Goal: Task Accomplishment & Management: Complete application form

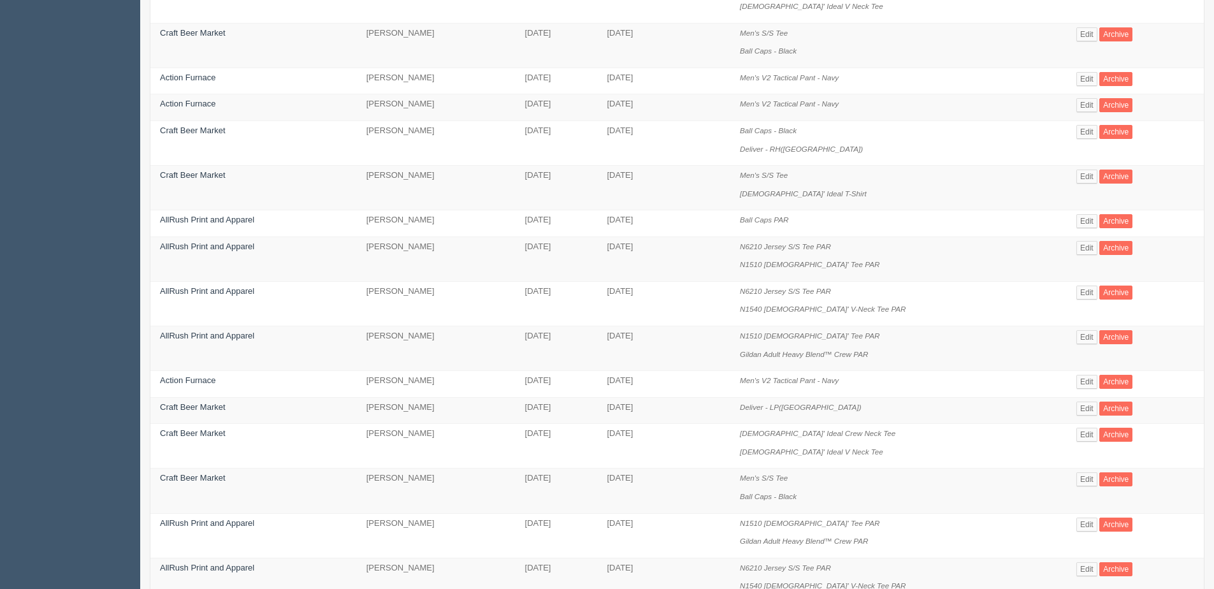
scroll to position [255, 0]
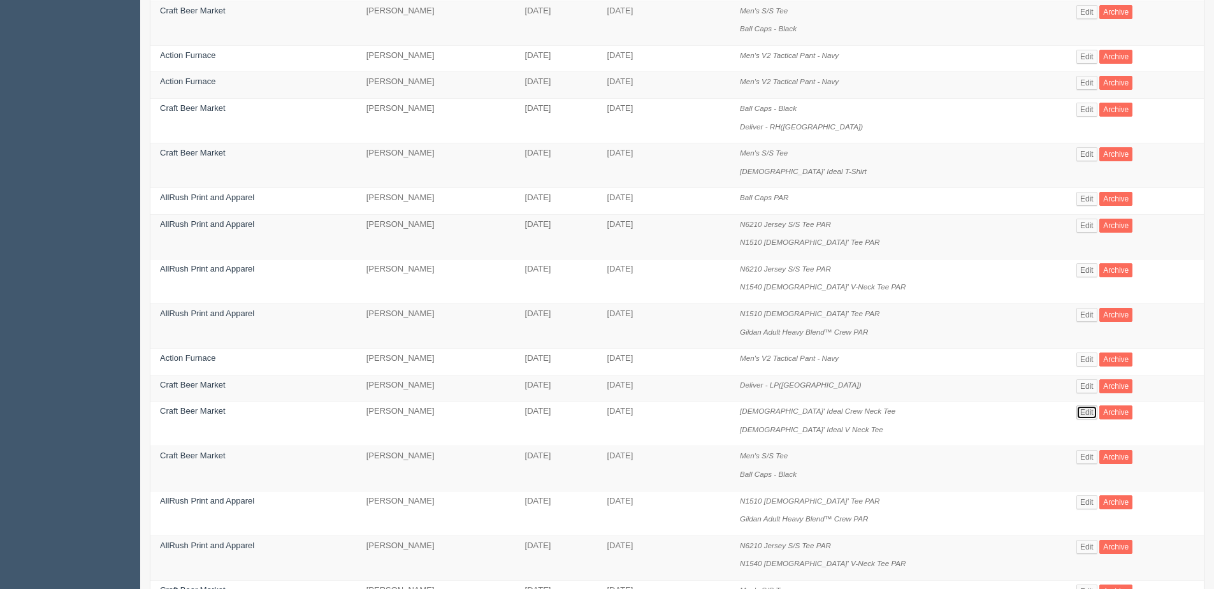
click at [1086, 416] on link "Edit" at bounding box center [1086, 412] width 21 height 14
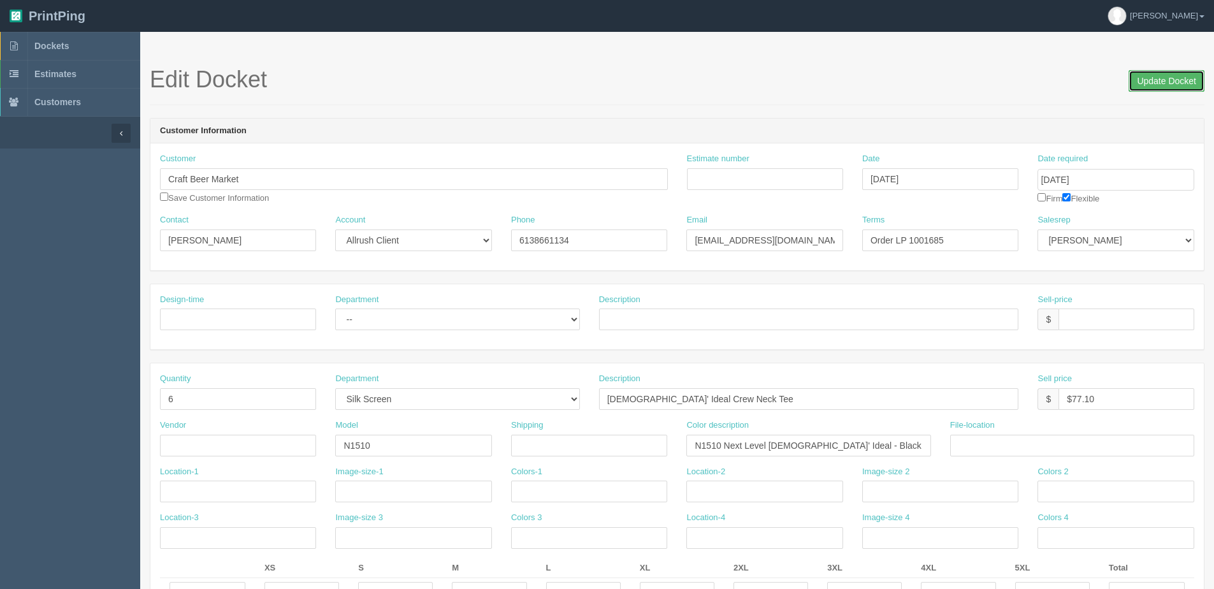
click at [1147, 78] on input "Update Docket" at bounding box center [1167, 81] width 76 height 22
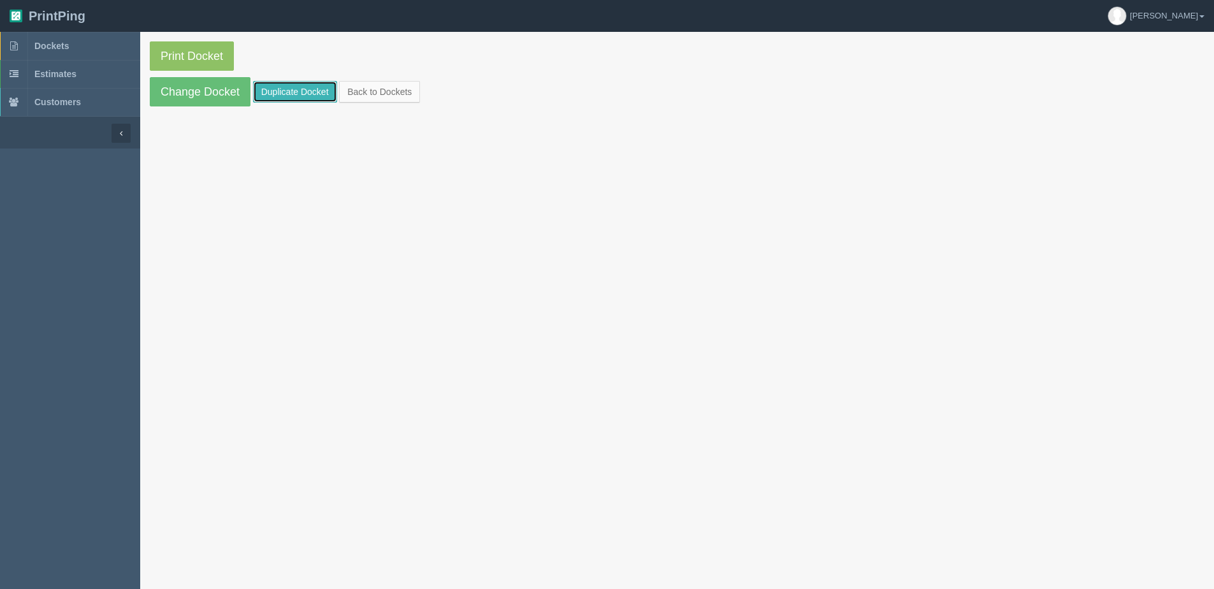
click at [290, 90] on link "Duplicate Docket" at bounding box center [295, 92] width 84 height 22
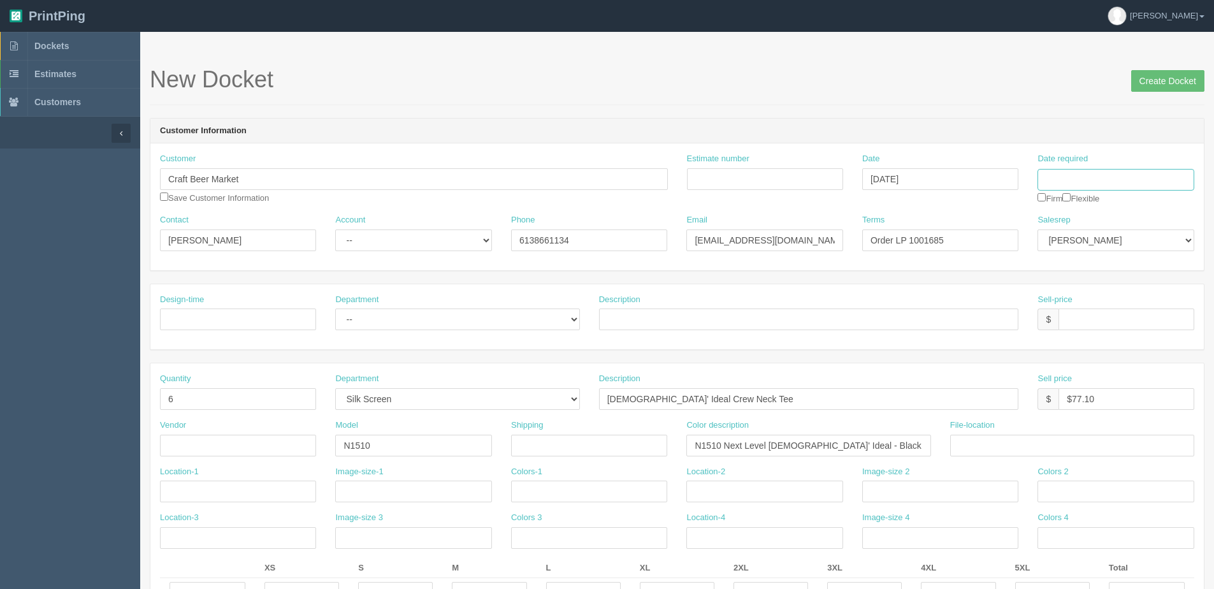
click at [1071, 172] on input "Date required" at bounding box center [1116, 180] width 156 height 22
click at [1079, 355] on th "[DATE]" at bounding box center [1100, 356] width 119 height 18
click at [1131, 285] on td "17" at bounding box center [1134, 283] width 15 height 18
type input "[DATE]"
drag, startPoint x: 660, startPoint y: 402, endPoint x: 704, endPoint y: 402, distance: 43.3
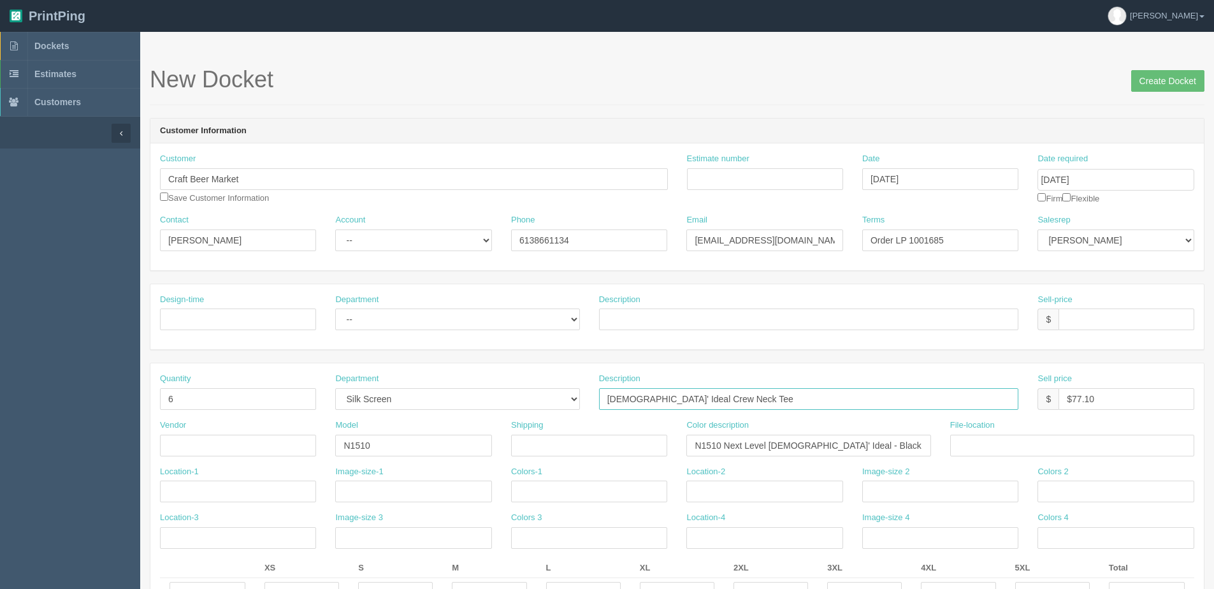
click at [704, 402] on input "Ladies' Ideal Crew Neck Tee" at bounding box center [809, 399] width 420 height 22
type input "Ladies' Ideal T-Shirt - Black"
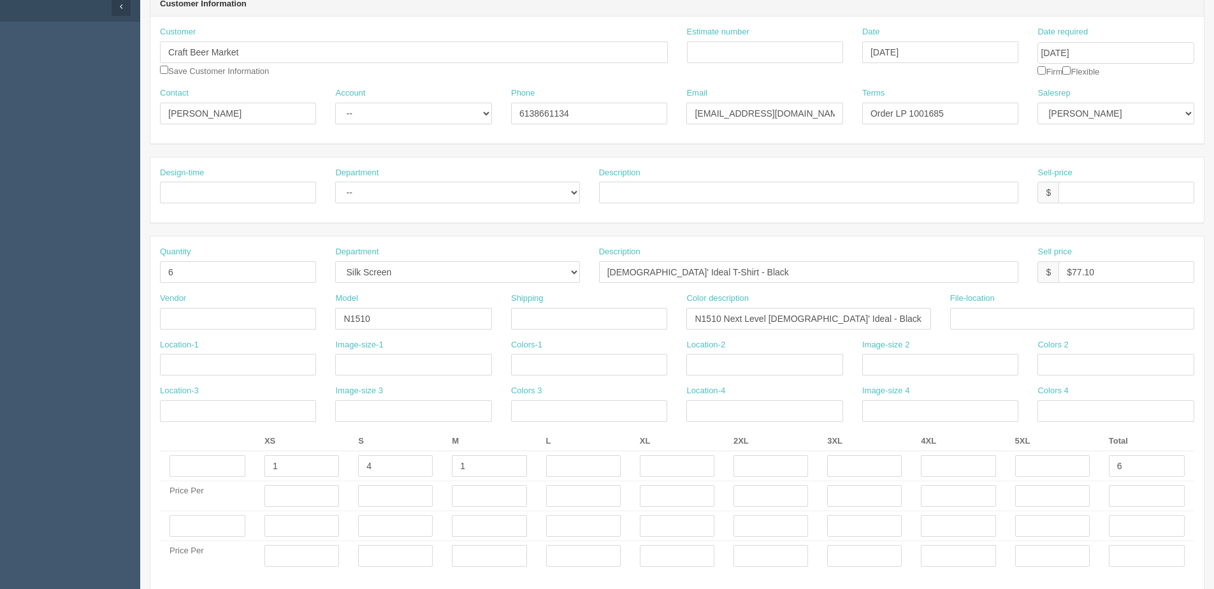
scroll to position [127, 0]
drag, startPoint x: 296, startPoint y: 456, endPoint x: 226, endPoint y: 463, distance: 70.4
click at [229, 463] on tr "1 4 1 6" at bounding box center [677, 466] width 1034 height 30
type input "3"
type input "4"
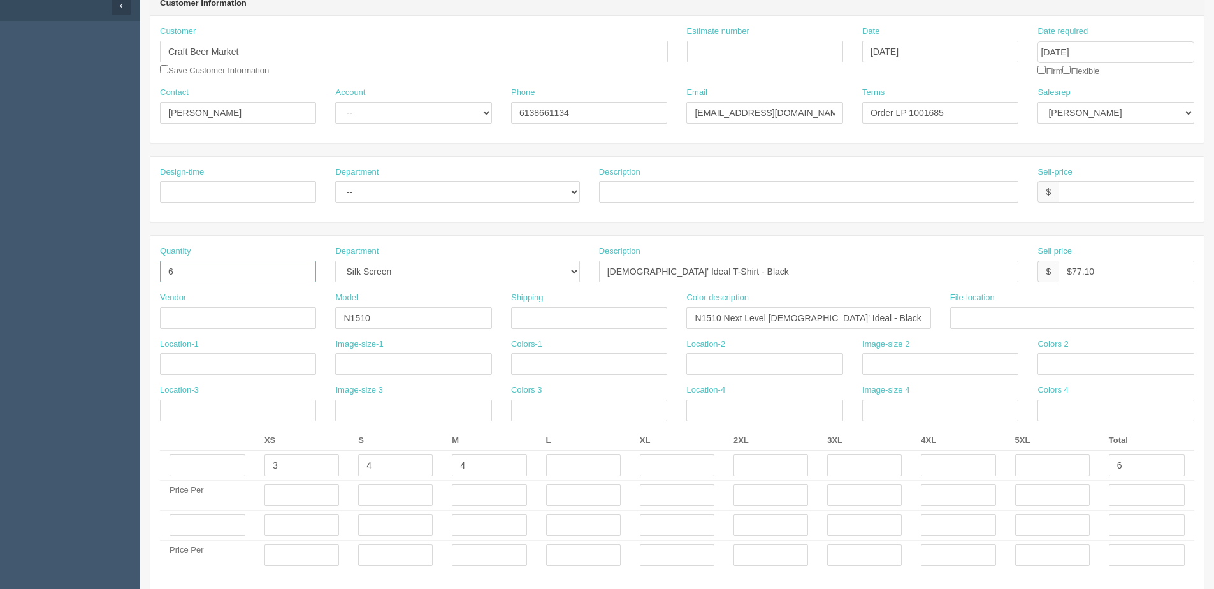
drag, startPoint x: 187, startPoint y: 265, endPoint x: 63, endPoint y: 270, distance: 124.4
click at [107, 272] on section "Dockets Estimates Customers" at bounding box center [607, 523] width 1214 height 1238
type input "11"
drag, startPoint x: 1133, startPoint y: 474, endPoint x: 1017, endPoint y: 460, distance: 116.8
click at [1061, 474] on tr "3 4 4 6" at bounding box center [677, 466] width 1034 height 30
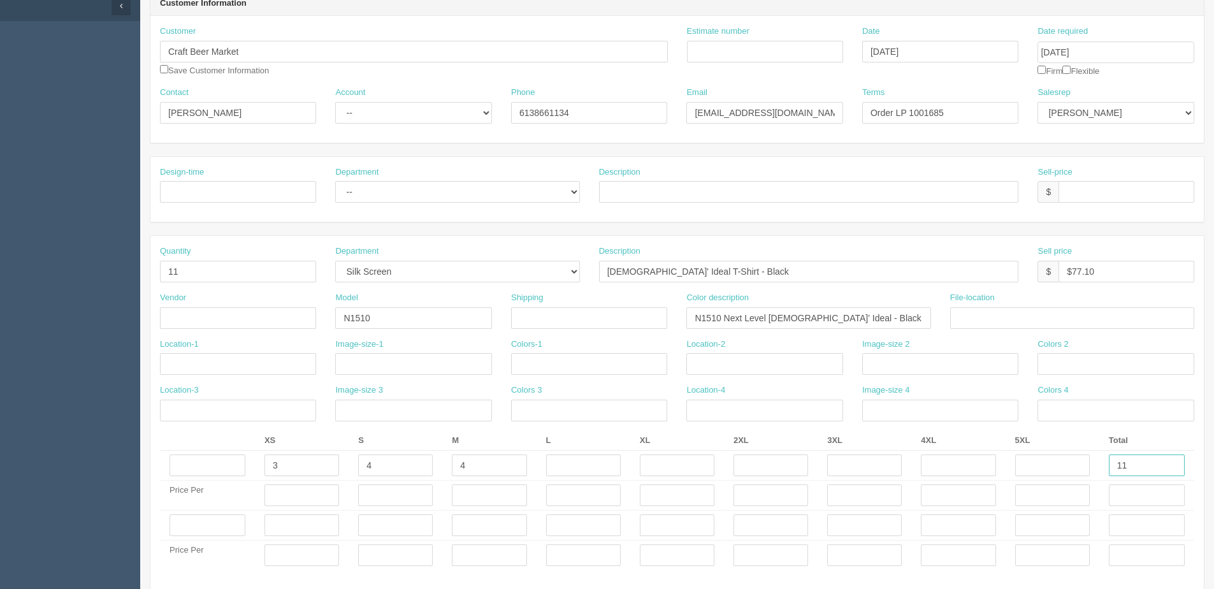
type input "11"
drag, startPoint x: 1071, startPoint y: 272, endPoint x: 1215, endPoint y: 182, distance: 169.4
click at [1214, 211] on html "PrintPing Dan Edit account ( dan@arapparel.ca ) Logout Dockets Estimates" at bounding box center [607, 508] width 1214 height 1270
type input "$141.35"
click at [1069, 66] on input "checkbox" at bounding box center [1066, 70] width 8 height 8
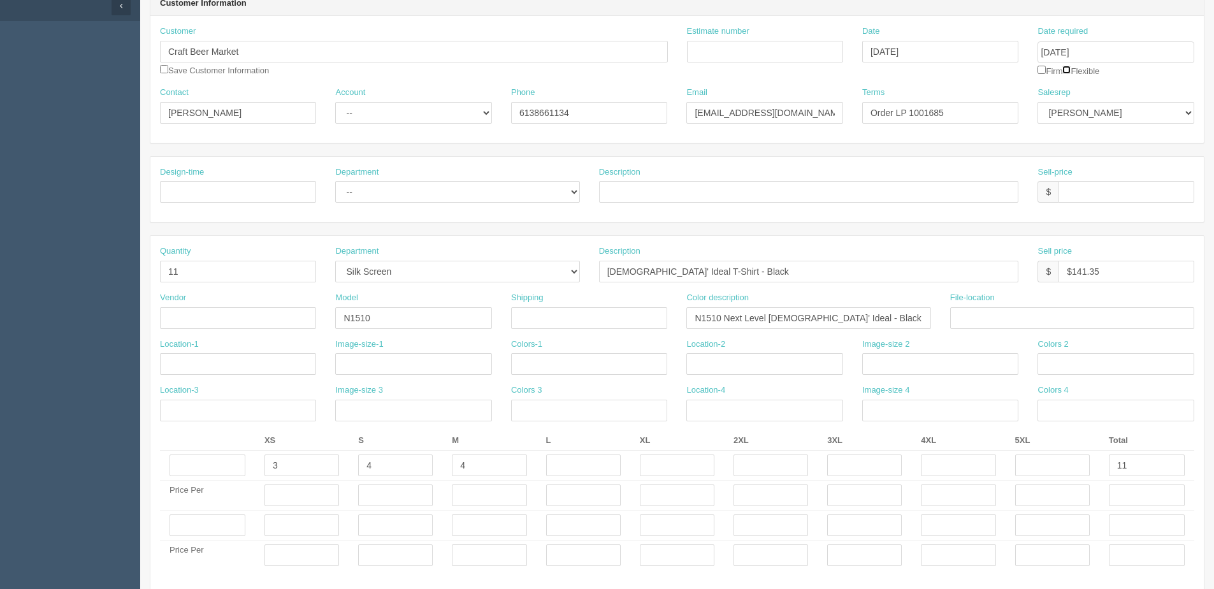
checkbox input "true"
drag, startPoint x: 932, startPoint y: 112, endPoint x: 1068, endPoint y: 82, distance: 138.3
click at [1033, 91] on div "Contact Jordan Kruz Account -- Existing Client Allrush Client Rep Client Phone …" at bounding box center [677, 110] width 1054 height 47
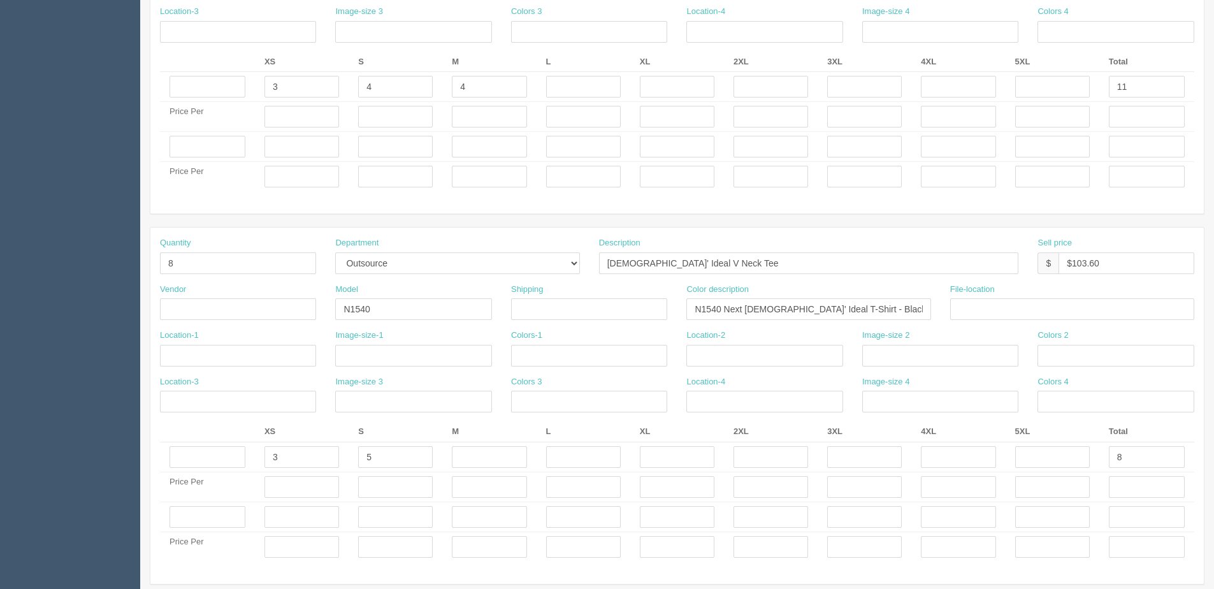
scroll to position [510, 0]
type input "Order LP 1001691"
click at [312, 458] on input "3" at bounding box center [302, 453] width 75 height 22
drag, startPoint x: 262, startPoint y: 455, endPoint x: 181, endPoint y: 445, distance: 81.6
click at [182, 455] on tr "3 5 8" at bounding box center [677, 454] width 1034 height 30
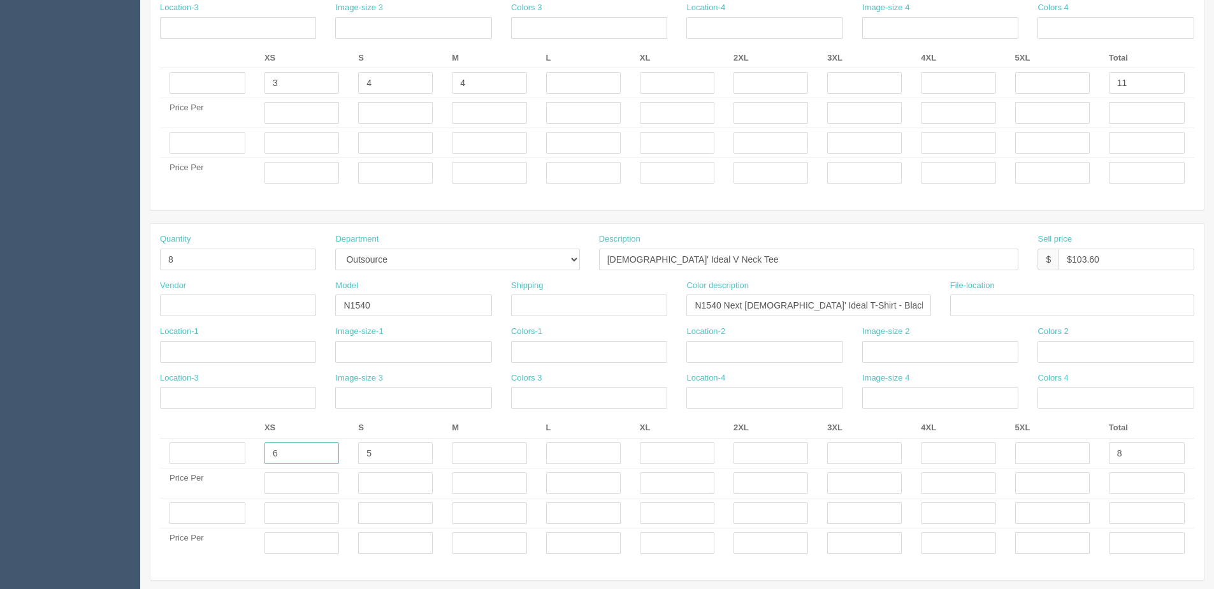
type input "6"
drag, startPoint x: 1136, startPoint y: 460, endPoint x: 997, endPoint y: 471, distance: 139.4
click at [1028, 471] on tbody "6 8 Price Per Price Per" at bounding box center [677, 499] width 1034 height 120
type input "6"
click at [173, 250] on input "8" at bounding box center [238, 260] width 156 height 22
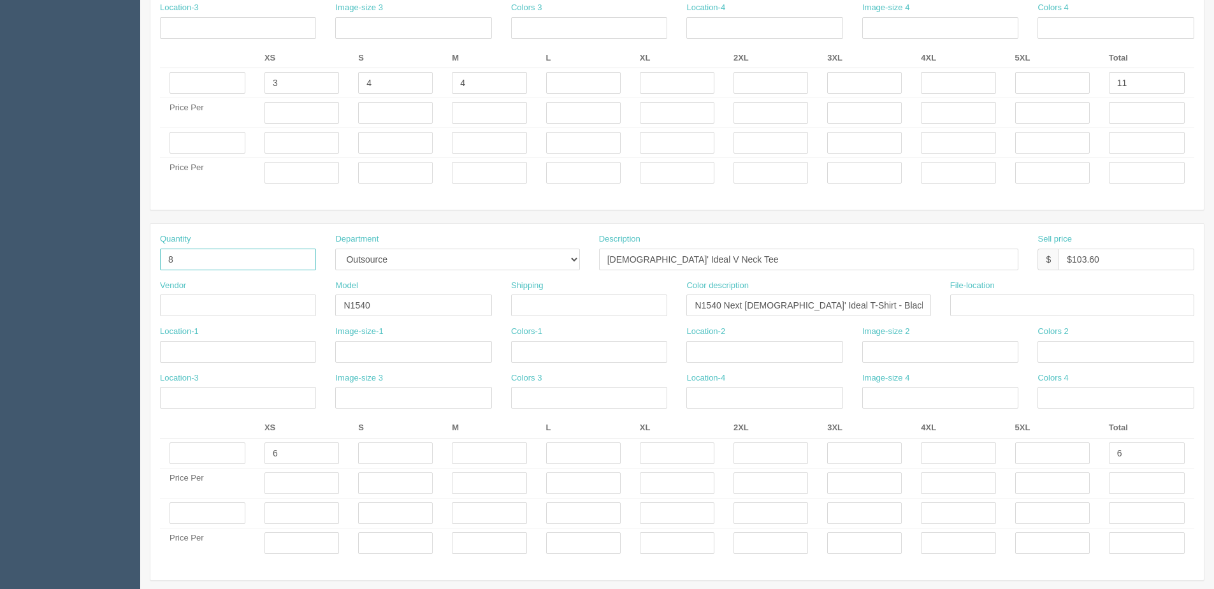
drag, startPoint x: 178, startPoint y: 255, endPoint x: 89, endPoint y: 256, distance: 89.2
click at [99, 256] on section "Dockets Estimates Customers" at bounding box center [607, 141] width 1214 height 1238
type input "6"
click at [1070, 262] on input "$103.60" at bounding box center [1127, 260] width 136 height 22
drag, startPoint x: 1072, startPoint y: 259, endPoint x: 1221, endPoint y: 252, distance: 148.7
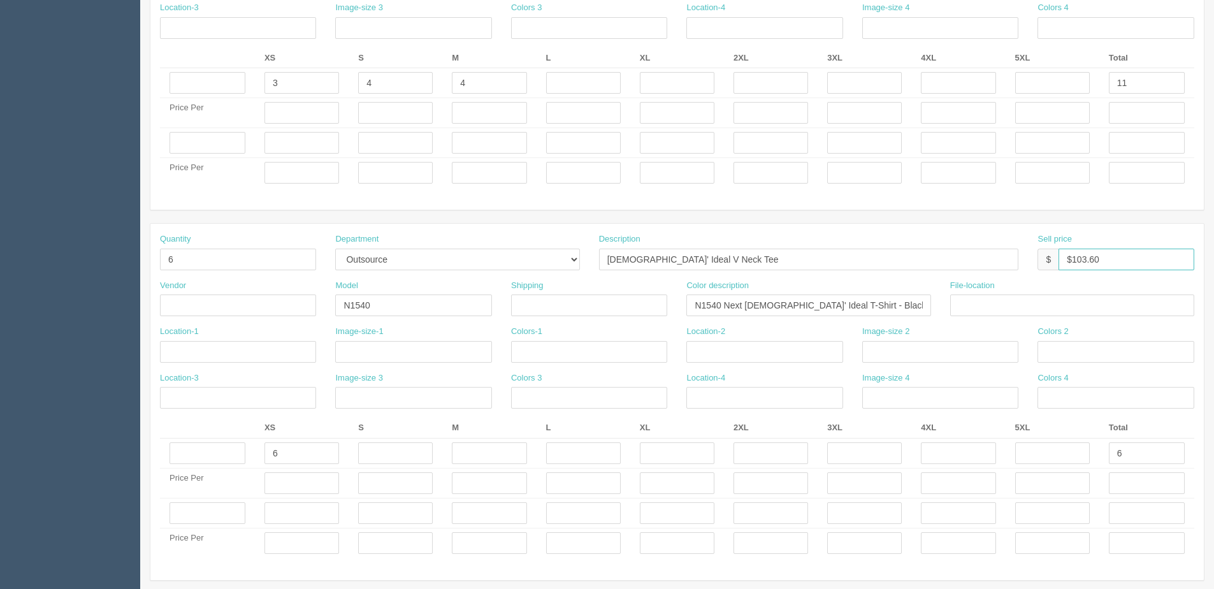
click at [1214, 252] on html "PrintPing Dan Edit account ( dan@arapparel.ca ) Logout Dockets Estimates" at bounding box center [607, 125] width 1214 height 1270
type input "$77.70"
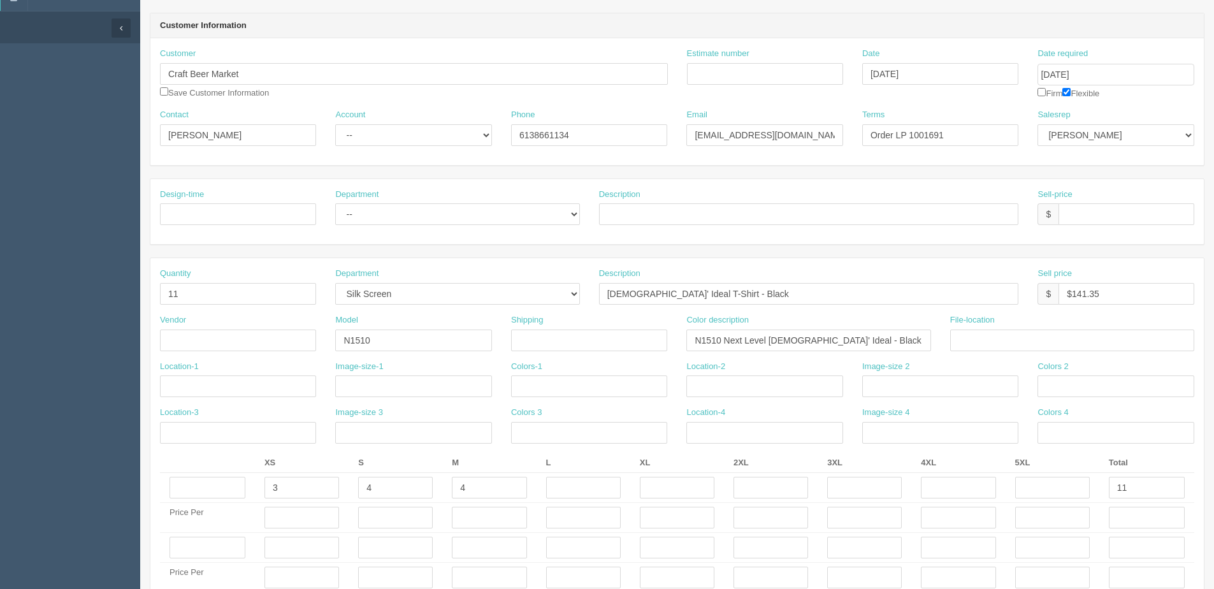
scroll to position [0, 0]
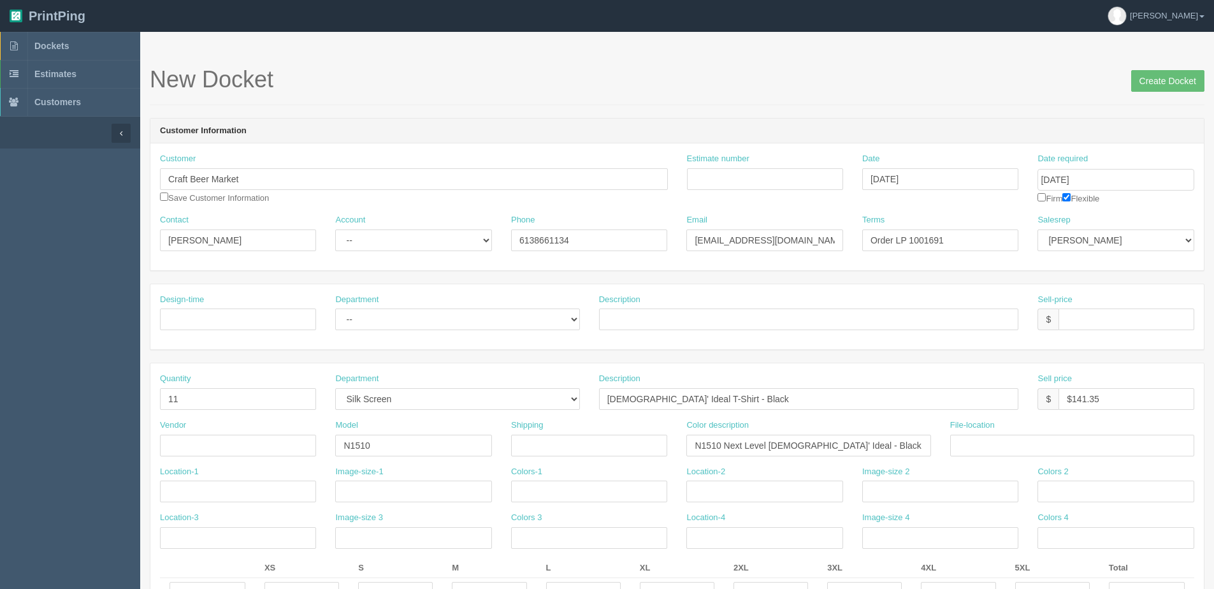
click at [171, 194] on div "Customer Craft Beer Market Save Customer Information" at bounding box center [414, 178] width 508 height 51
click at [164, 197] on input "checkbox" at bounding box center [164, 196] width 8 height 8
checkbox input "true"
click at [1159, 83] on input "Create Docket" at bounding box center [1167, 81] width 73 height 22
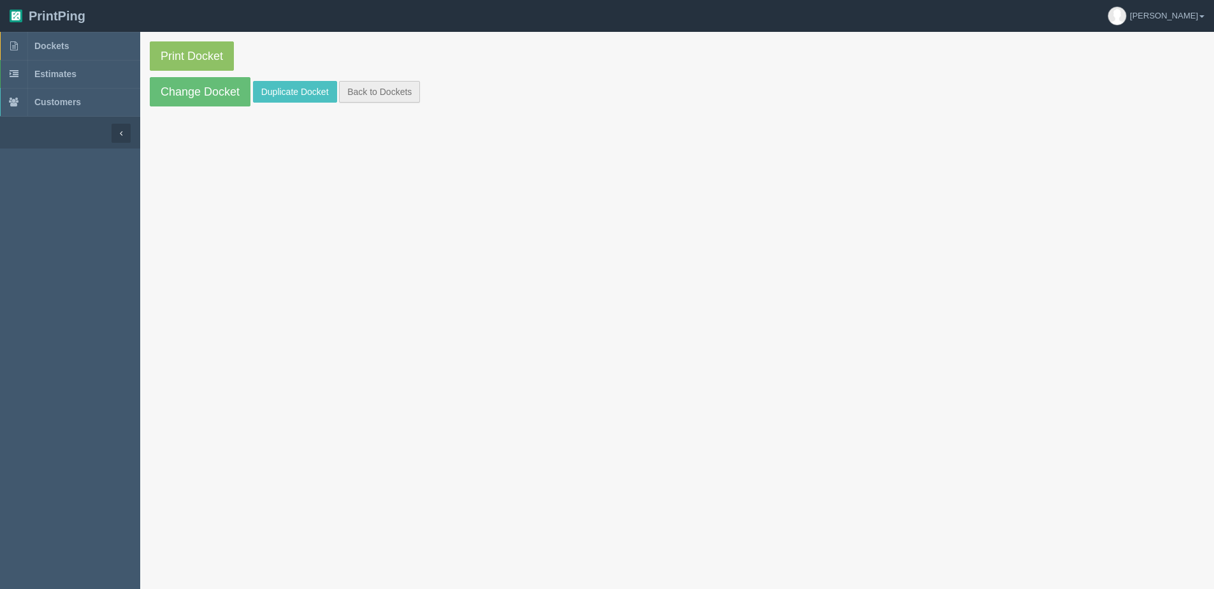
drag, startPoint x: 412, startPoint y: 103, endPoint x: 366, endPoint y: 89, distance: 47.2
click at [412, 103] on section "Print Docket Change Docket Duplicate Docket Back to Dockets" at bounding box center [677, 74] width 1074 height 84
click at [362, 82] on link "Back to Dockets" at bounding box center [379, 92] width 81 height 22
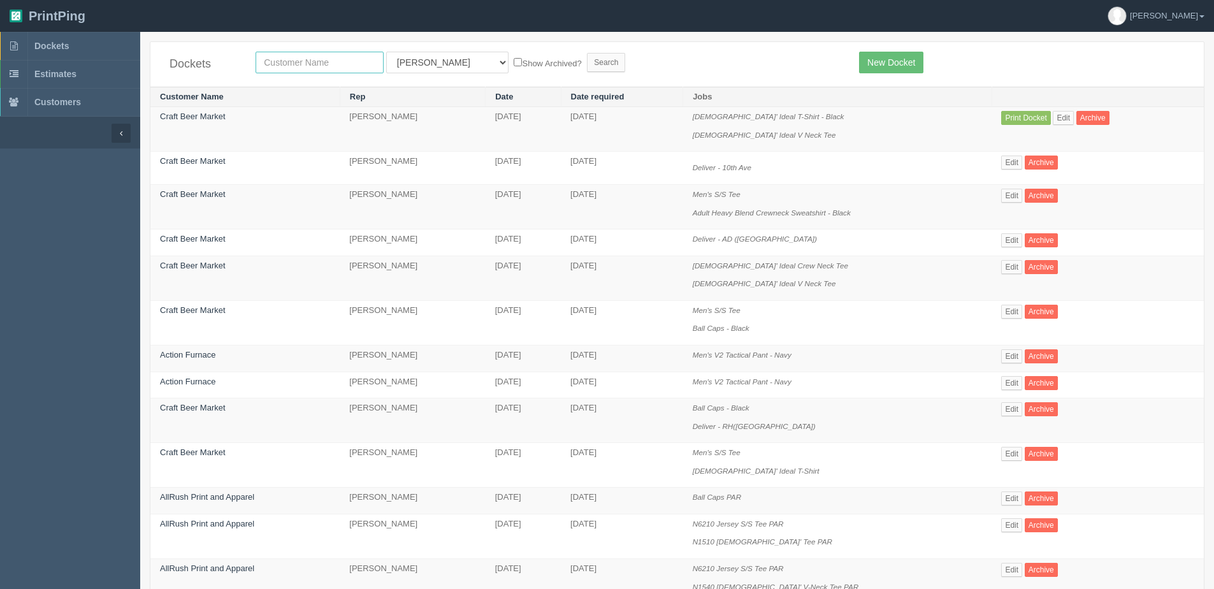
click at [289, 64] on input "text" at bounding box center [320, 63] width 128 height 22
type input "craft"
click at [587, 53] on input "Search" at bounding box center [606, 62] width 38 height 19
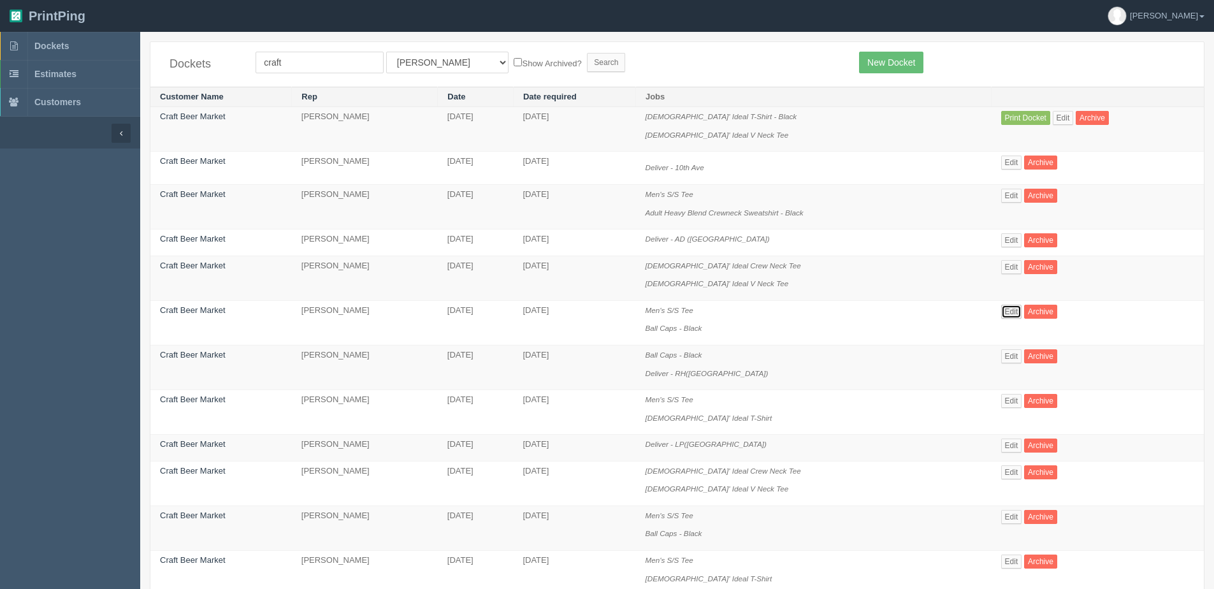
click at [1001, 312] on link "Edit" at bounding box center [1011, 312] width 21 height 14
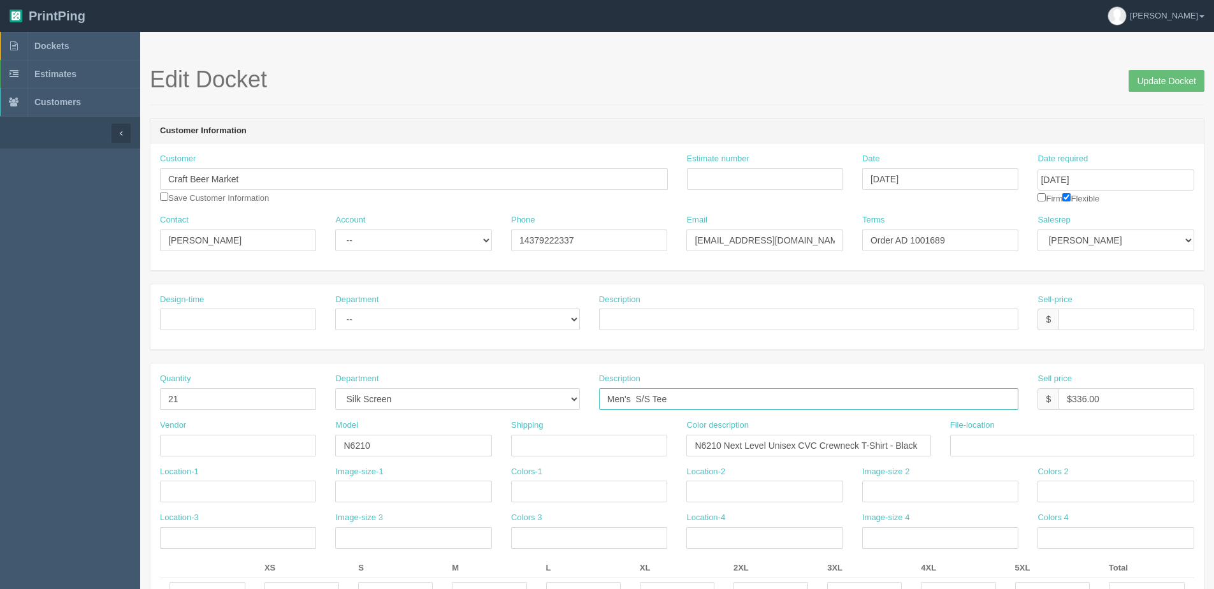
click at [639, 398] on input "Men's S/S Tee" at bounding box center [809, 399] width 420 height 22
click at [649, 380] on div "Description Men's S/S Tee" at bounding box center [809, 391] width 420 height 37
drag, startPoint x: 184, startPoint y: 397, endPoint x: -11, endPoint y: 396, distance: 194.4
type input "16"
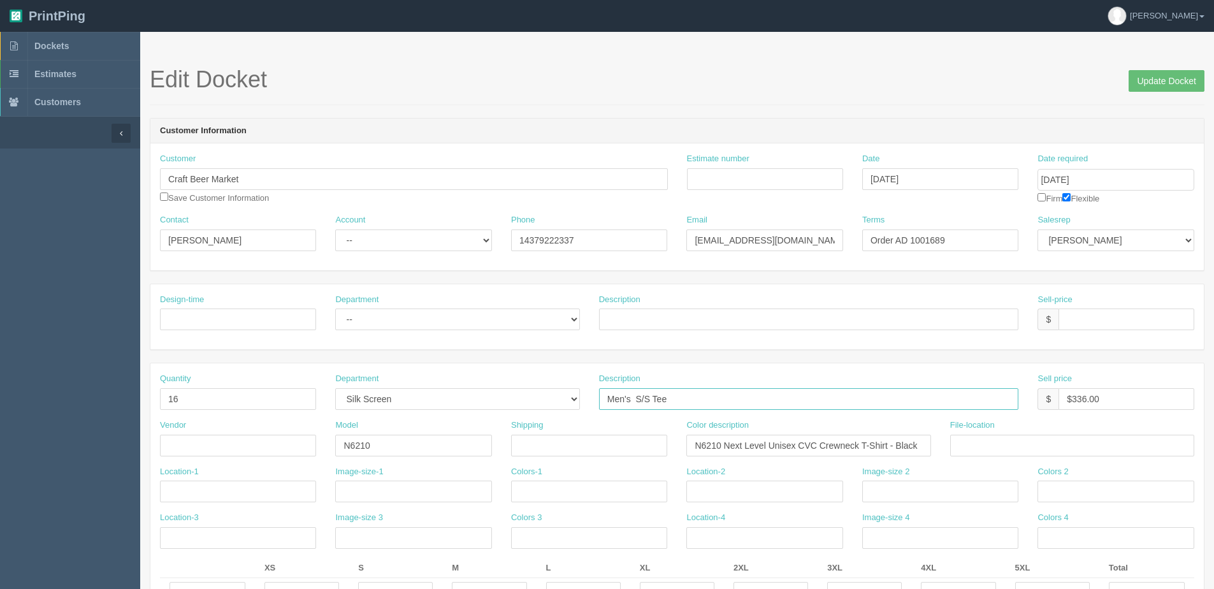
click at [639, 397] on input "Men's S/S Tee" at bounding box center [809, 399] width 420 height 22
type input "Men's Premium Fitted Crew Tee - Black"
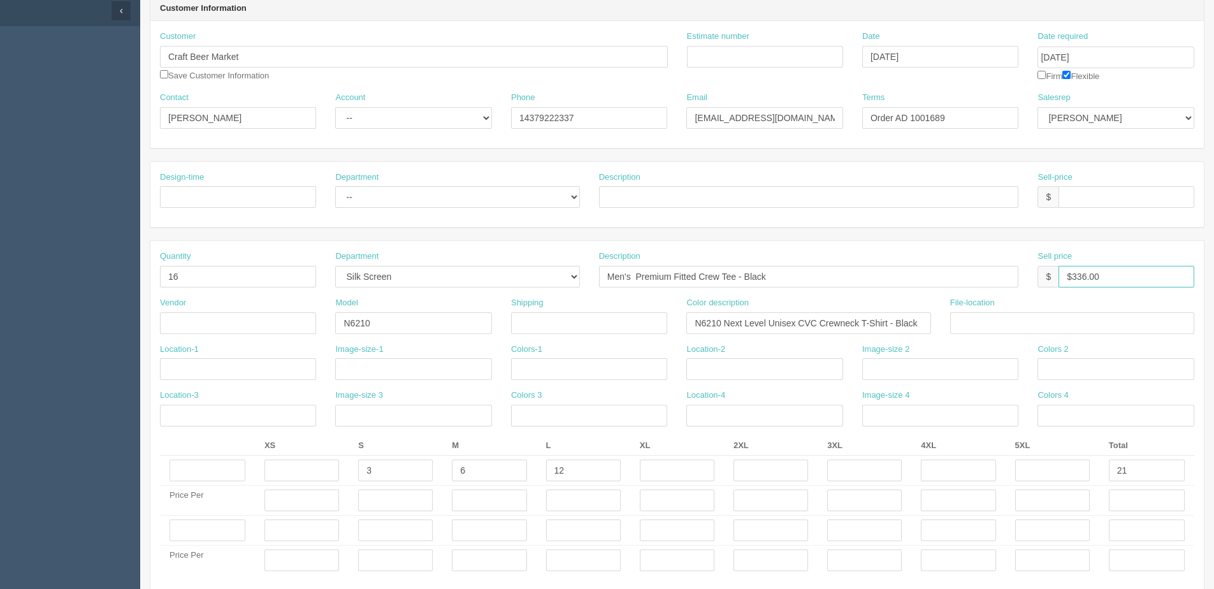
scroll to position [127, 0]
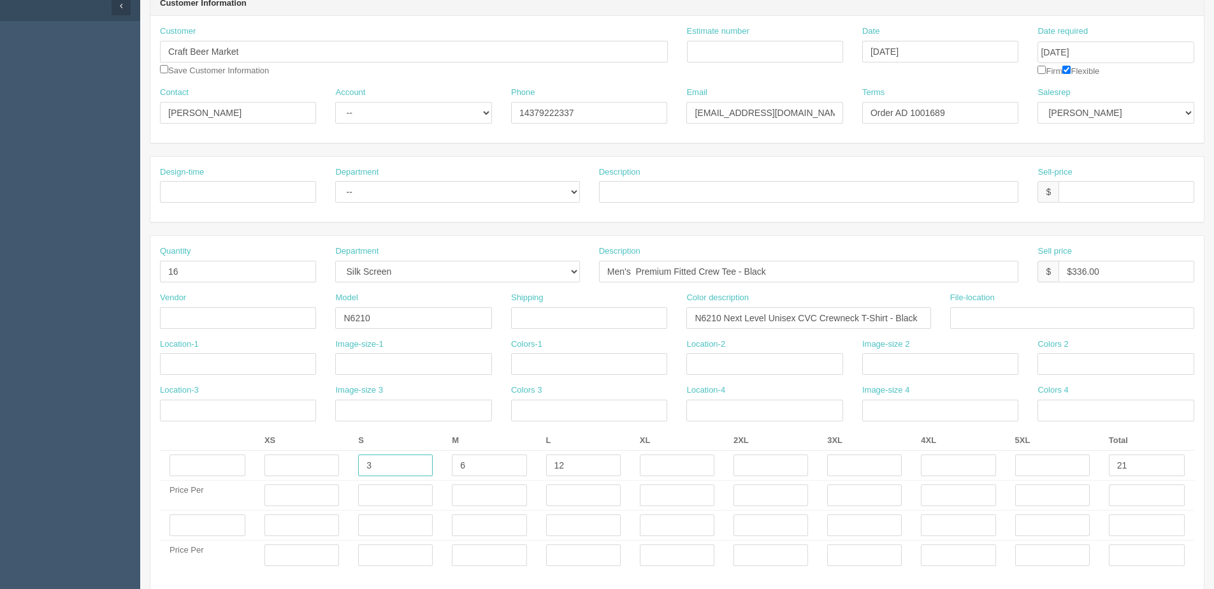
click at [223, 477] on tr "3 6 12 21" at bounding box center [677, 466] width 1034 height 30
type input "1"
type input "5"
type input "3"
type input "5"
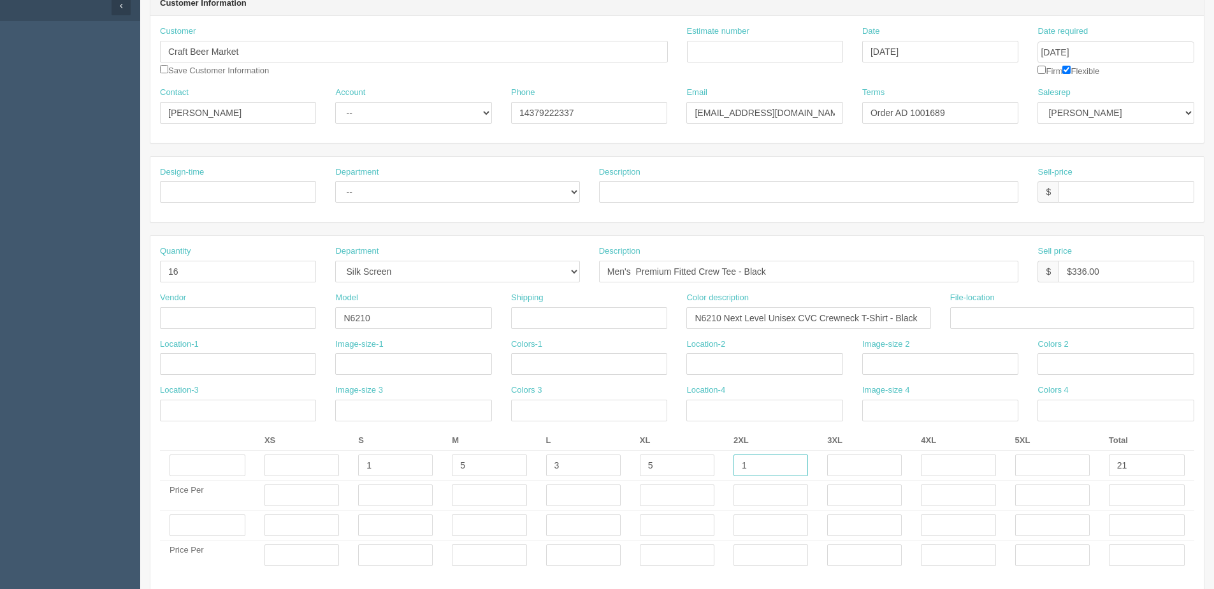
type input "1"
type input "16"
drag, startPoint x: 1074, startPoint y: 270, endPoint x: 1161, endPoint y: 254, distance: 88.1
click at [1161, 254] on div "Sell price $ $336.00" at bounding box center [1116, 263] width 156 height 37
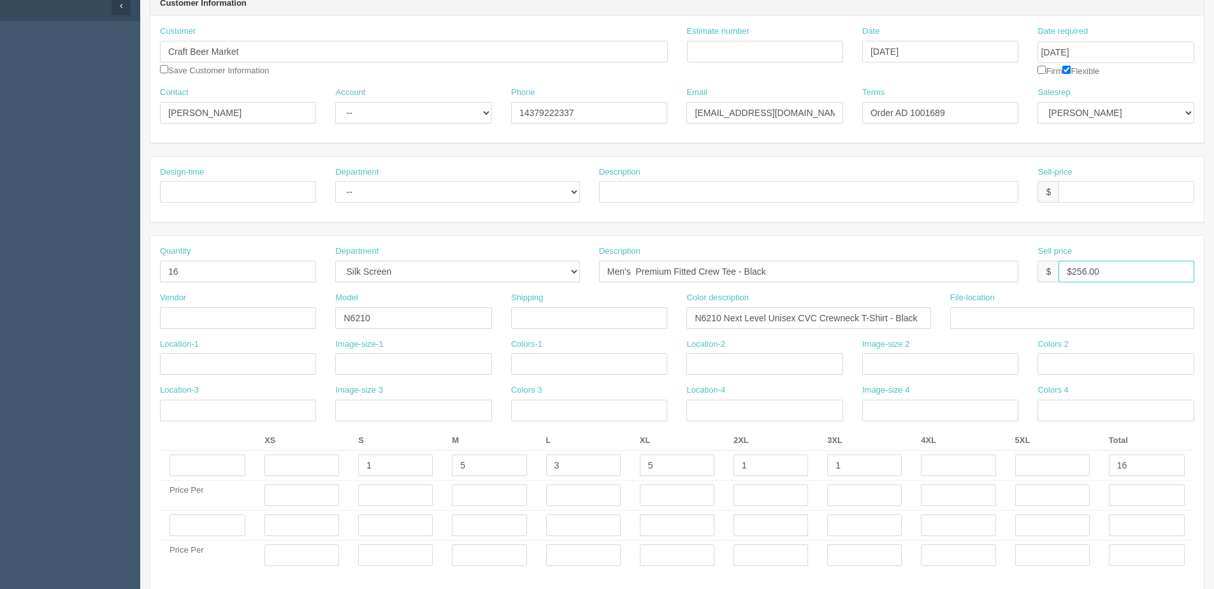
type input "$256.00"
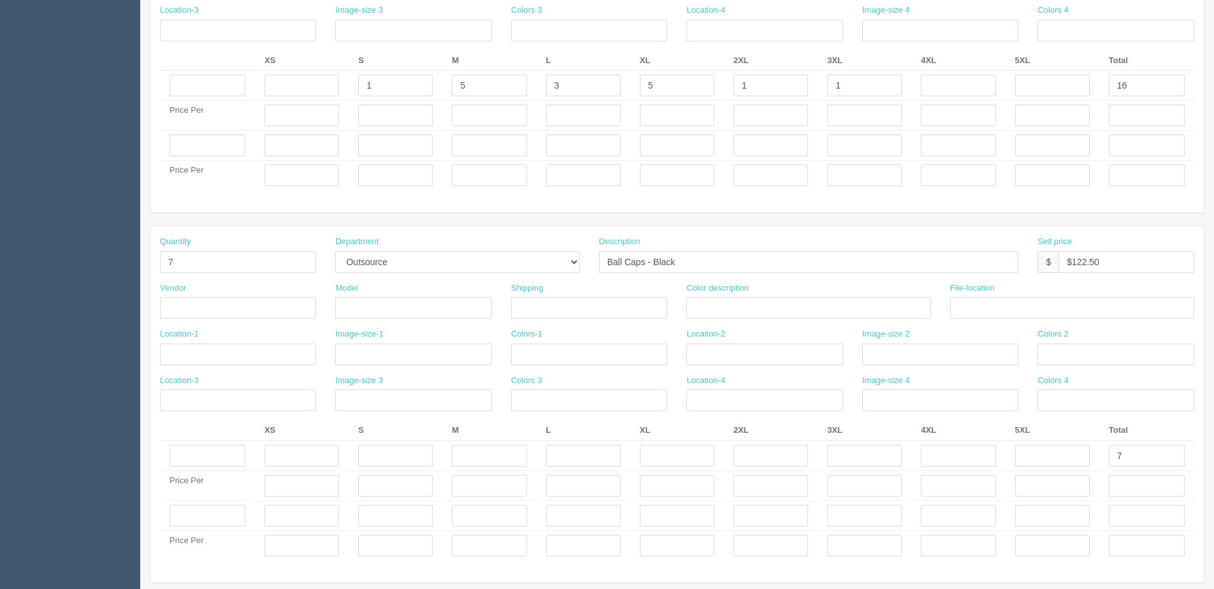
scroll to position [510, 0]
drag, startPoint x: 204, startPoint y: 259, endPoint x: -72, endPoint y: 305, distance: 279.8
click at [0, 305] on html "PrintPing Dan Edit account ( dan@arapparel.ca ) Logout Dockets Estimates" at bounding box center [607, 125] width 1214 height 1270
type input "6"
drag, startPoint x: 1073, startPoint y: 256, endPoint x: 1218, endPoint y: 201, distance: 154.7
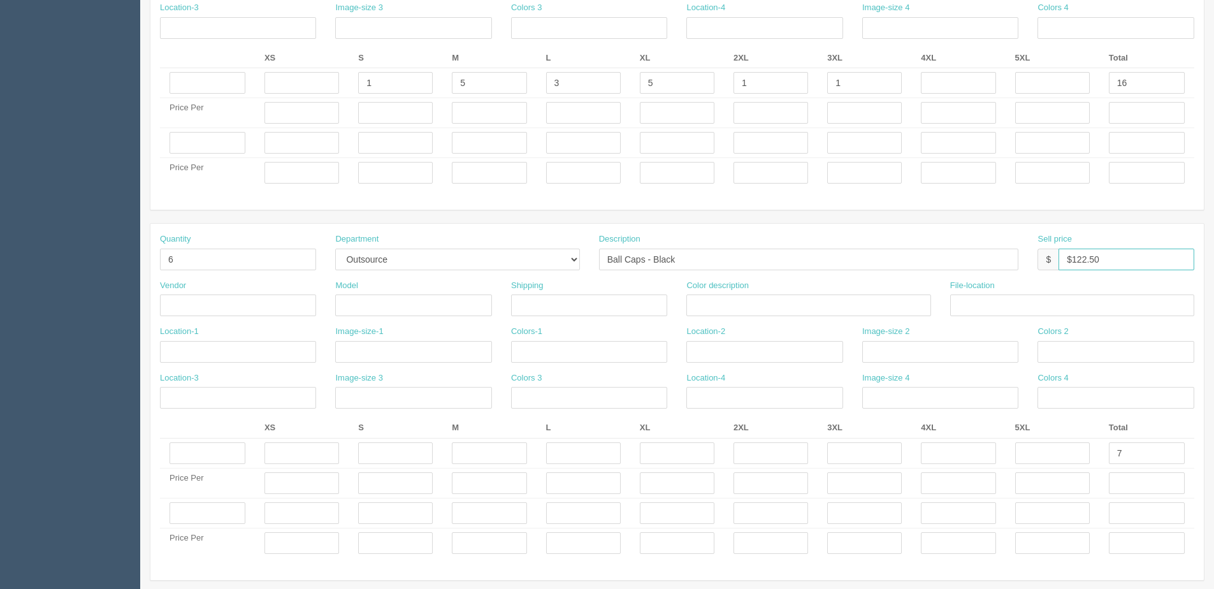
click at [1214, 221] on html "PrintPing Dan Edit account ( dan@arapparel.ca ) Logout Dockets Estimates" at bounding box center [607, 125] width 1214 height 1270
type input "$105.00"
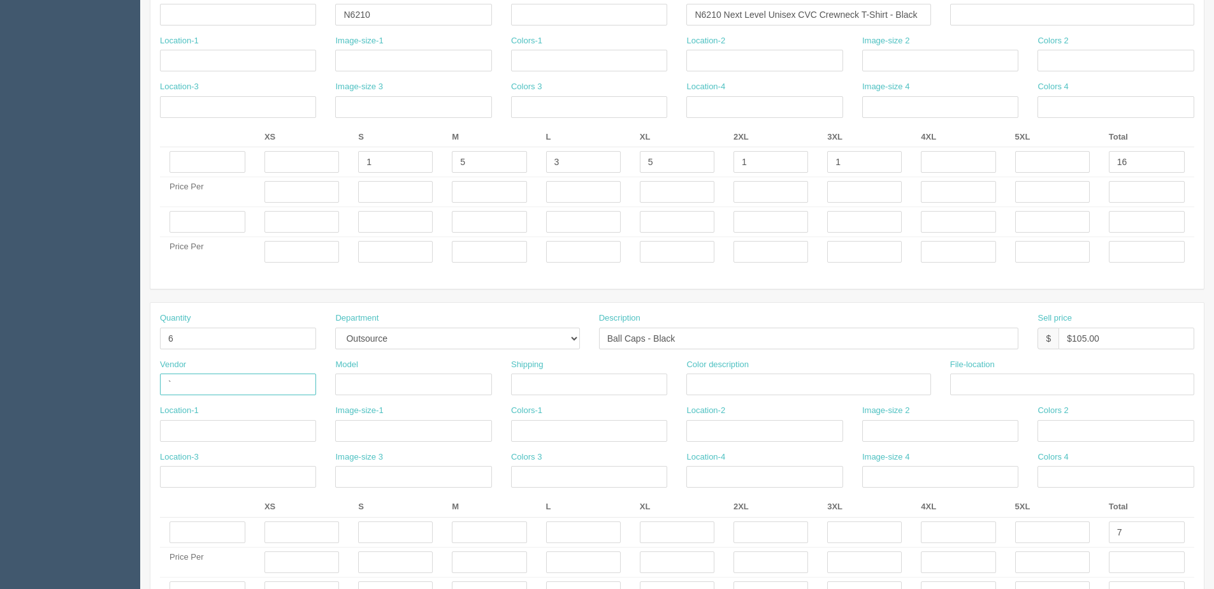
scroll to position [426, 0]
type input "`"
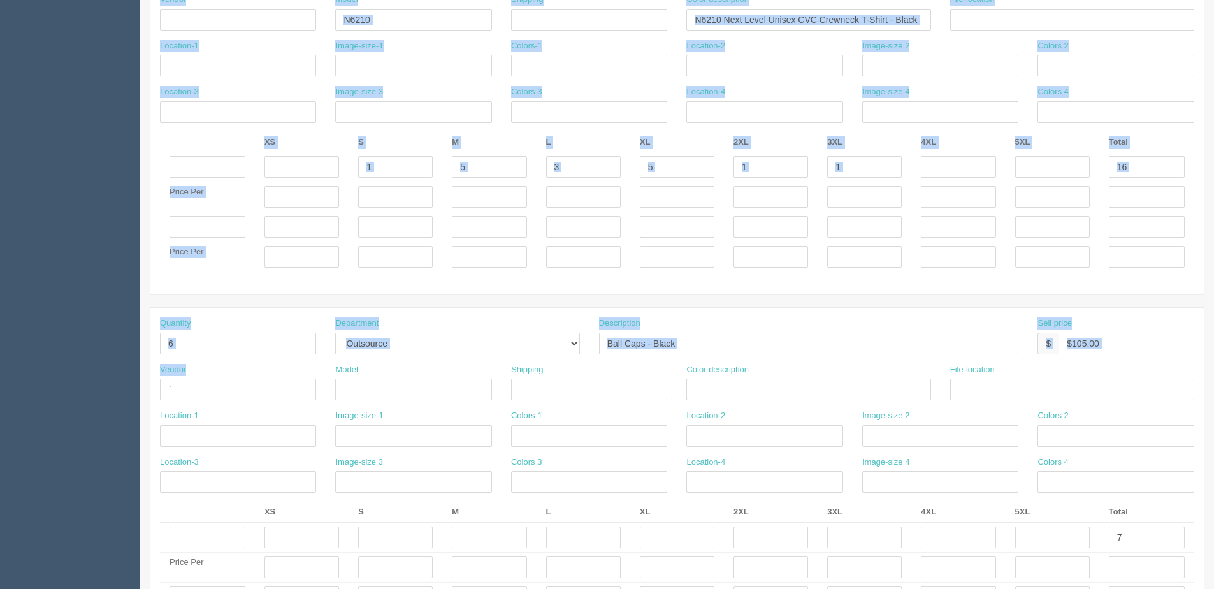
drag, startPoint x: 180, startPoint y: 379, endPoint x: 15, endPoint y: 395, distance: 165.8
click at [15, 395] on section "Dockets Estimates Customers" at bounding box center [607, 225] width 1214 height 1238
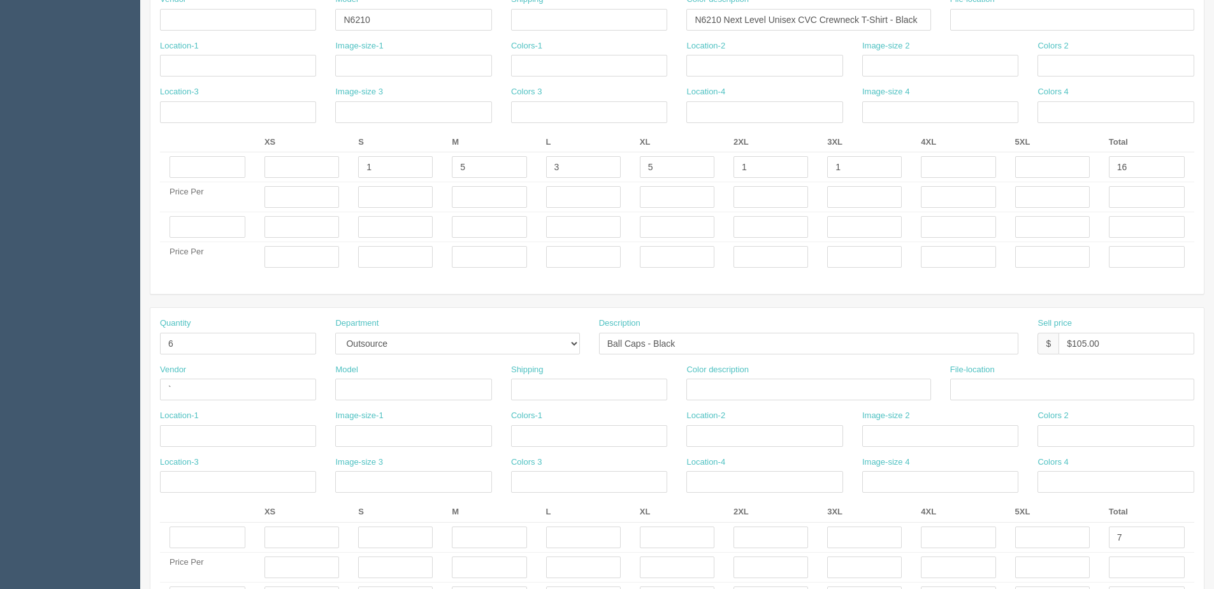
click at [252, 539] on td at bounding box center [207, 538] width 95 height 30
drag, startPoint x: 173, startPoint y: 398, endPoint x: 11, endPoint y: 402, distance: 161.9
click at [36, 402] on section "Dockets Estimates Customers" at bounding box center [607, 225] width 1214 height 1238
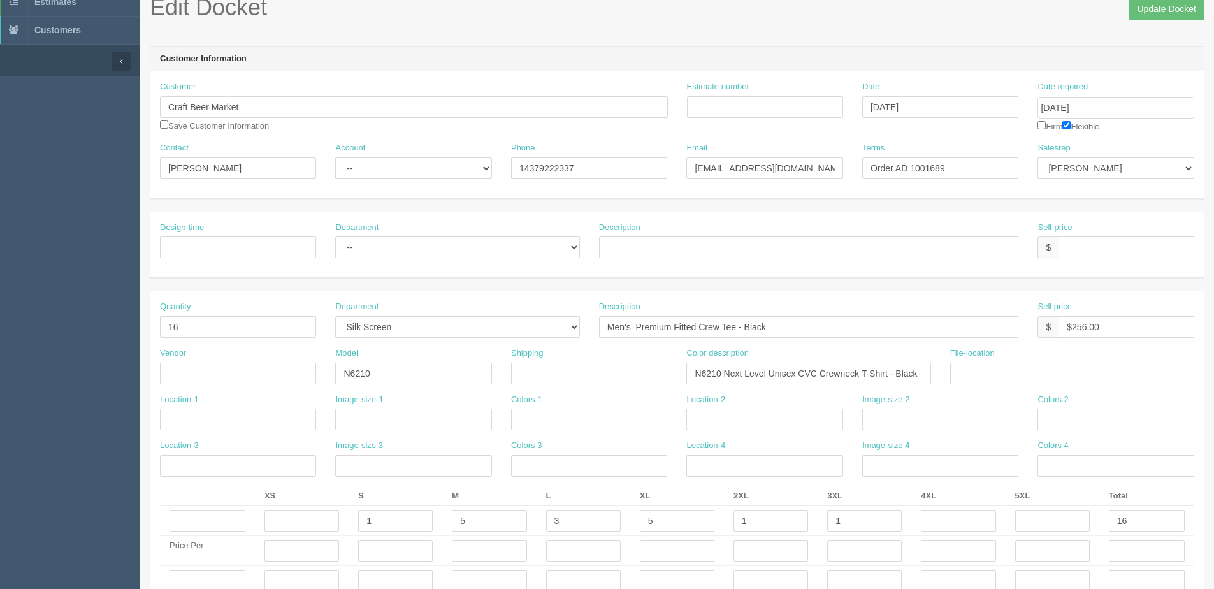
scroll to position [0, 0]
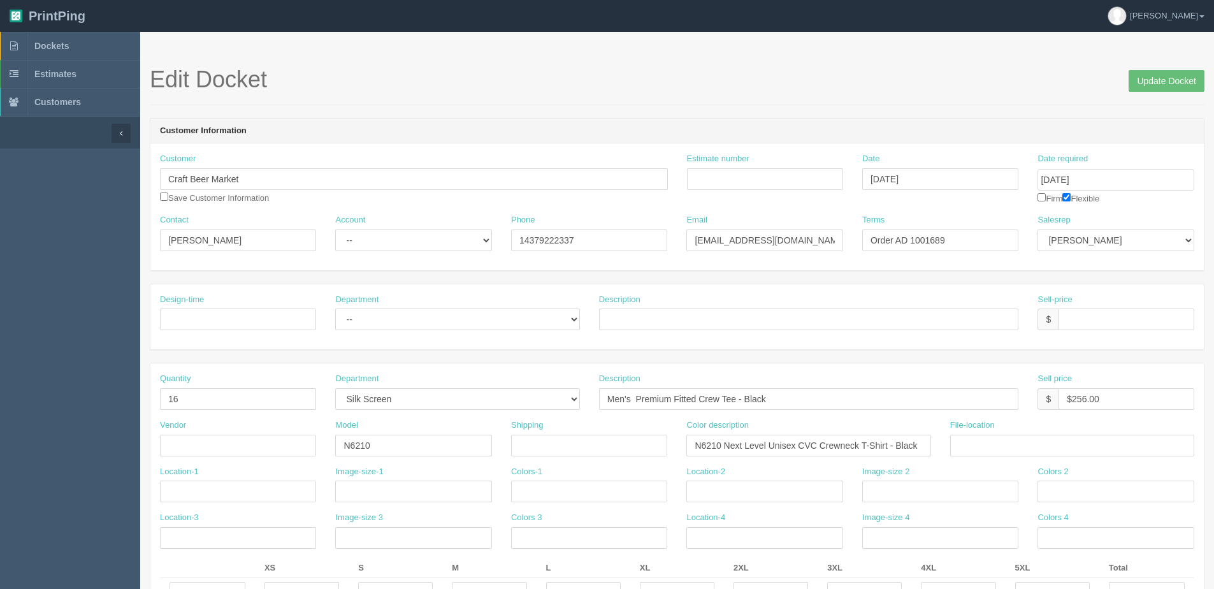
click at [1164, 71] on input "Update Docket" at bounding box center [1167, 81] width 76 height 22
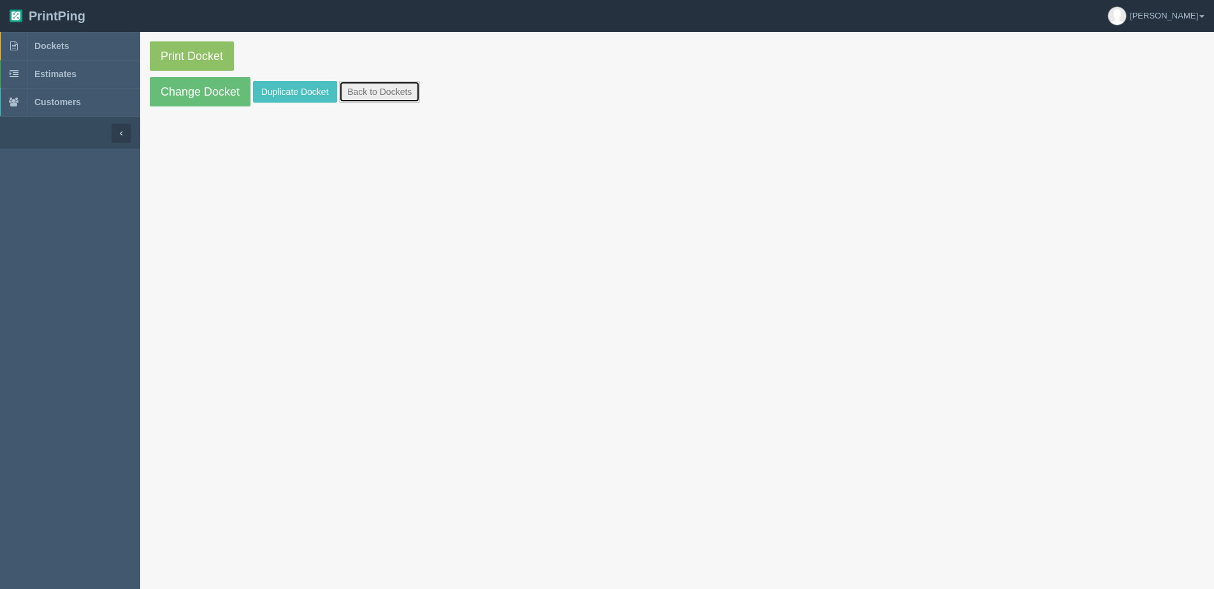
click at [378, 88] on link "Back to Dockets" at bounding box center [379, 92] width 81 height 22
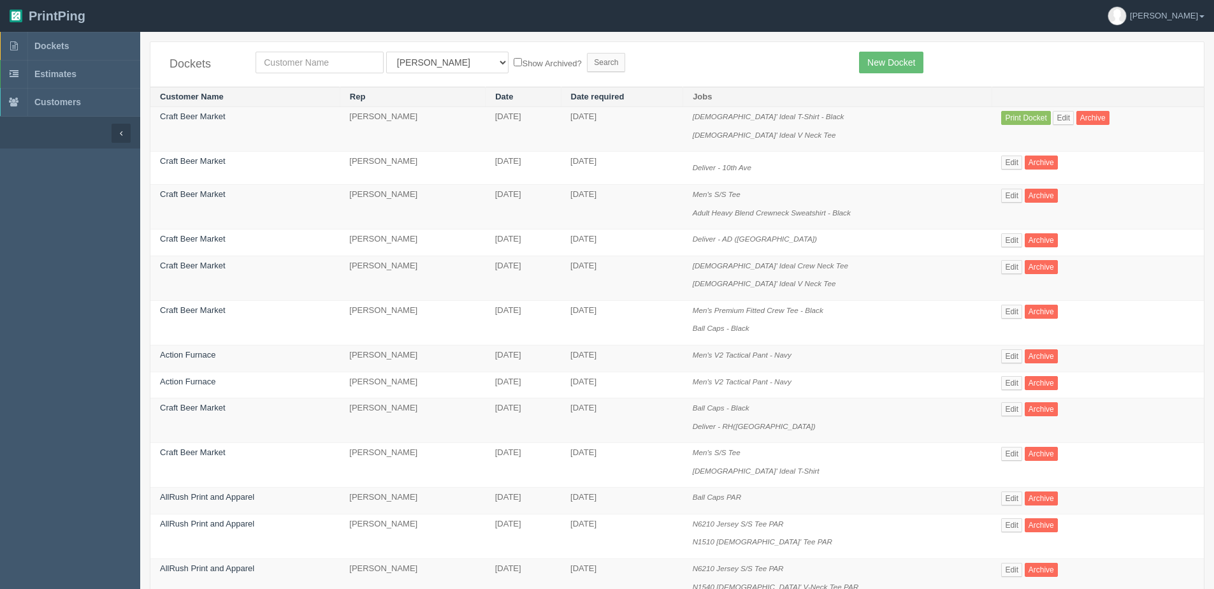
click at [312, 75] on div "Dockets All Users [PERSON_NAME] [PERSON_NAME] [PERSON_NAME] Designer4 [GEOGRAPH…" at bounding box center [677, 64] width 1054 height 45
click at [312, 68] on input "text" at bounding box center [320, 63] width 128 height 22
type input "craft"
click at [587, 53] on input "Search" at bounding box center [606, 62] width 38 height 19
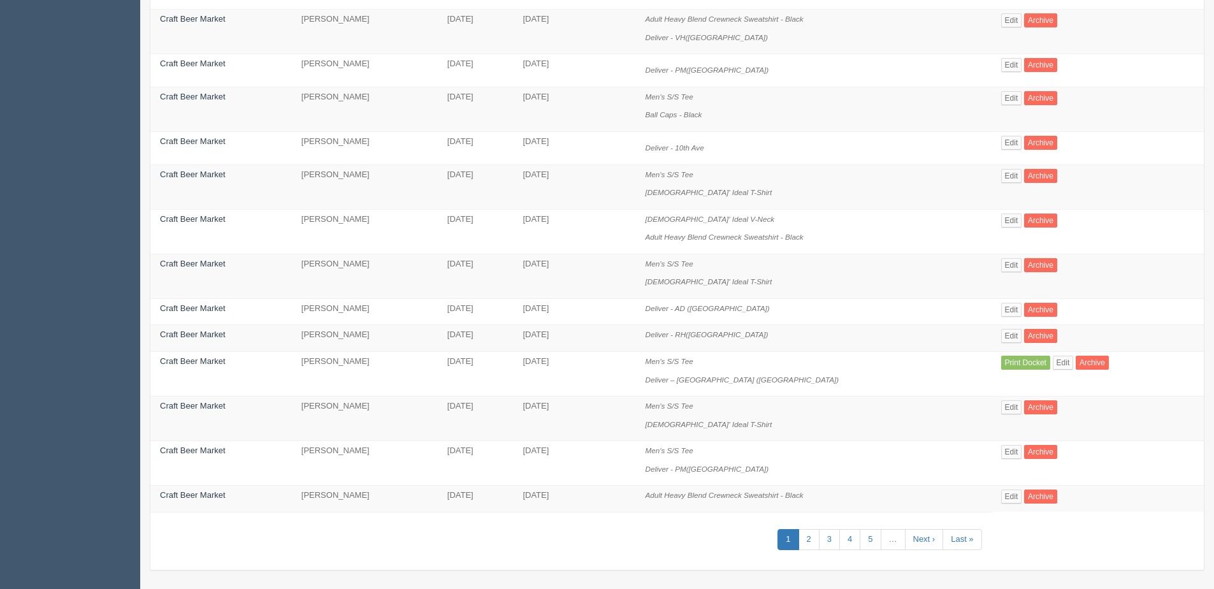
scroll to position [590, 0]
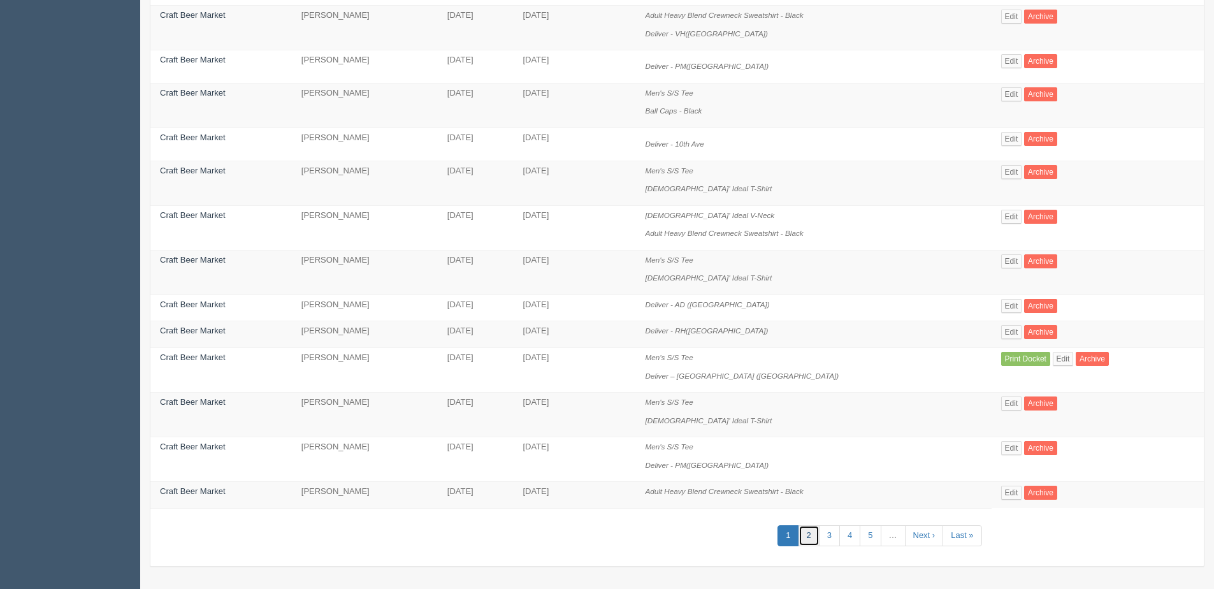
click at [799, 534] on link "2" at bounding box center [809, 535] width 21 height 21
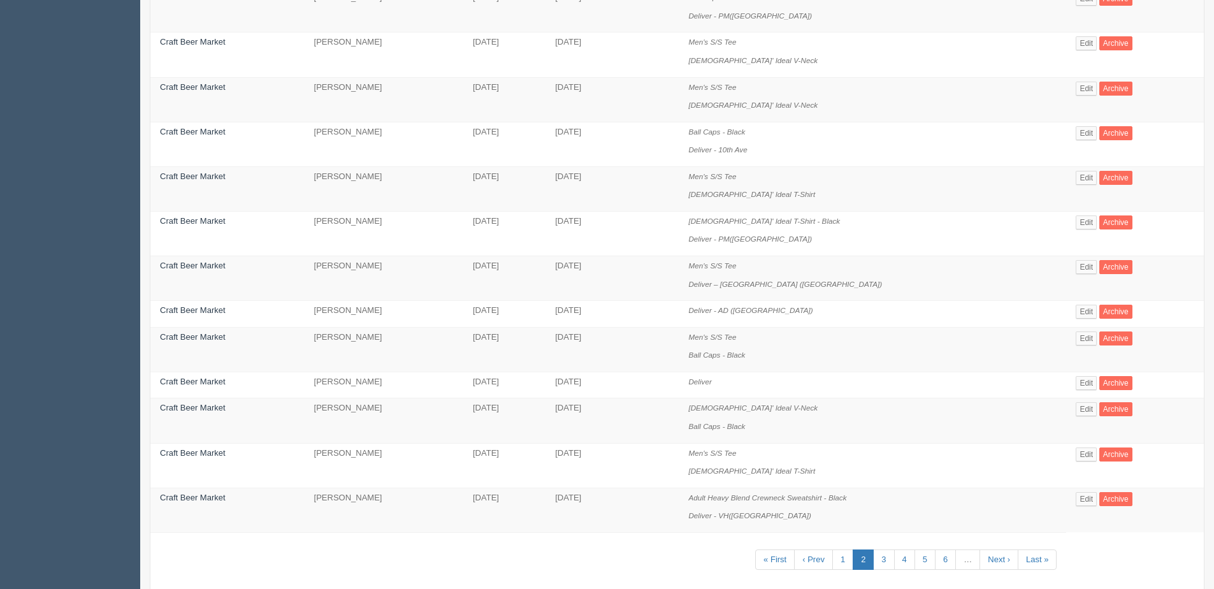
scroll to position [662, 0]
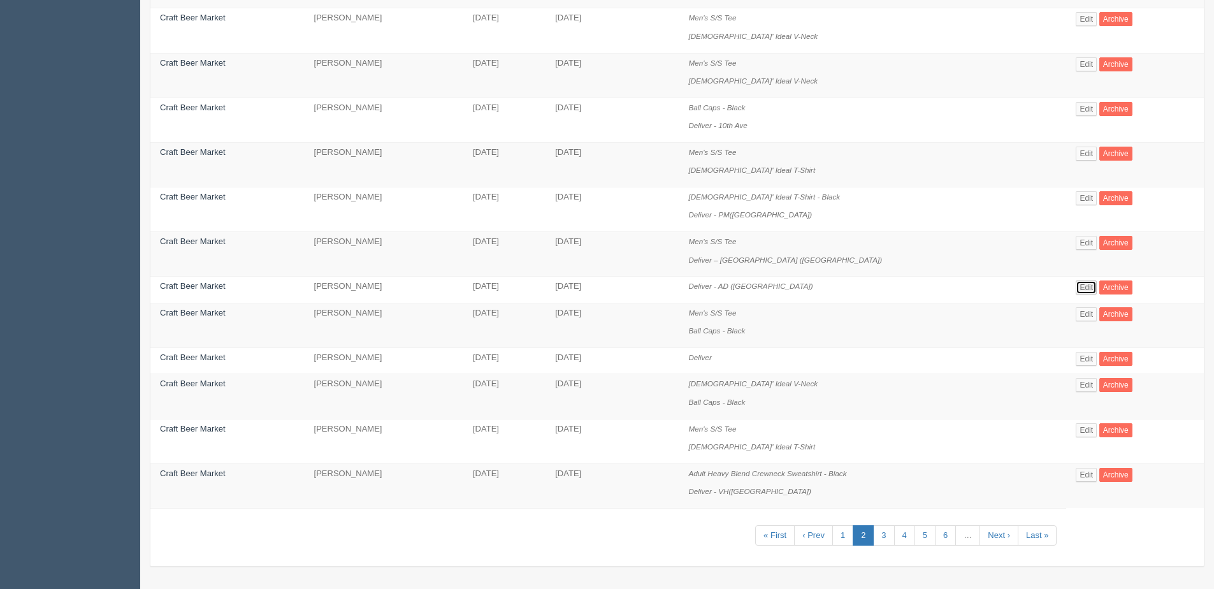
click at [1076, 286] on link "Edit" at bounding box center [1086, 287] width 21 height 14
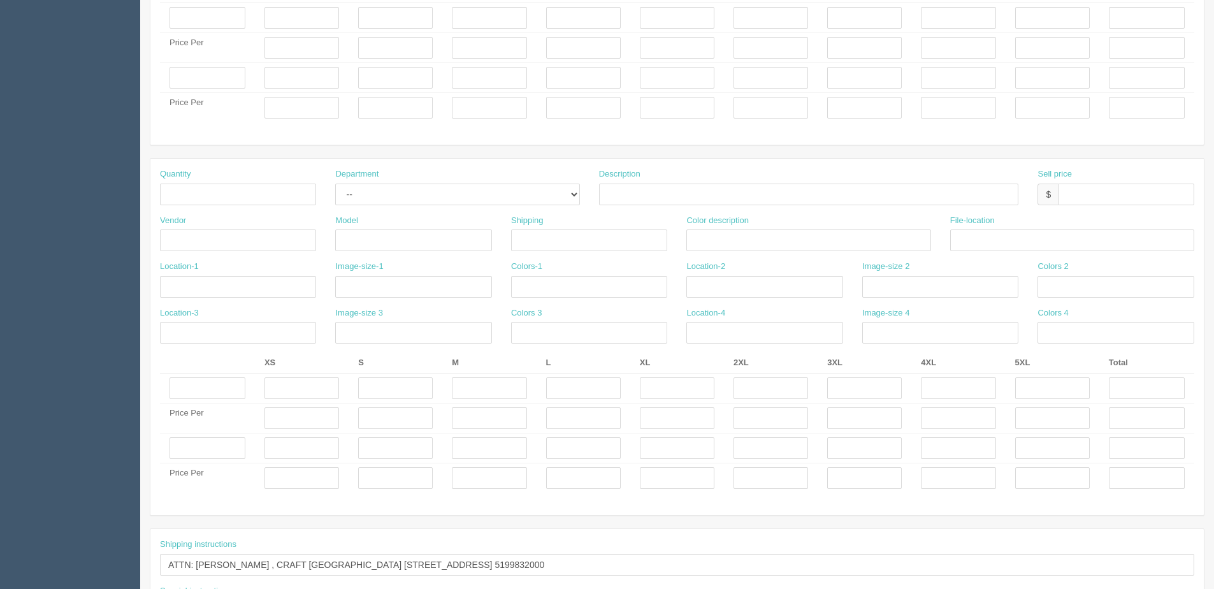
scroll to position [681, 0]
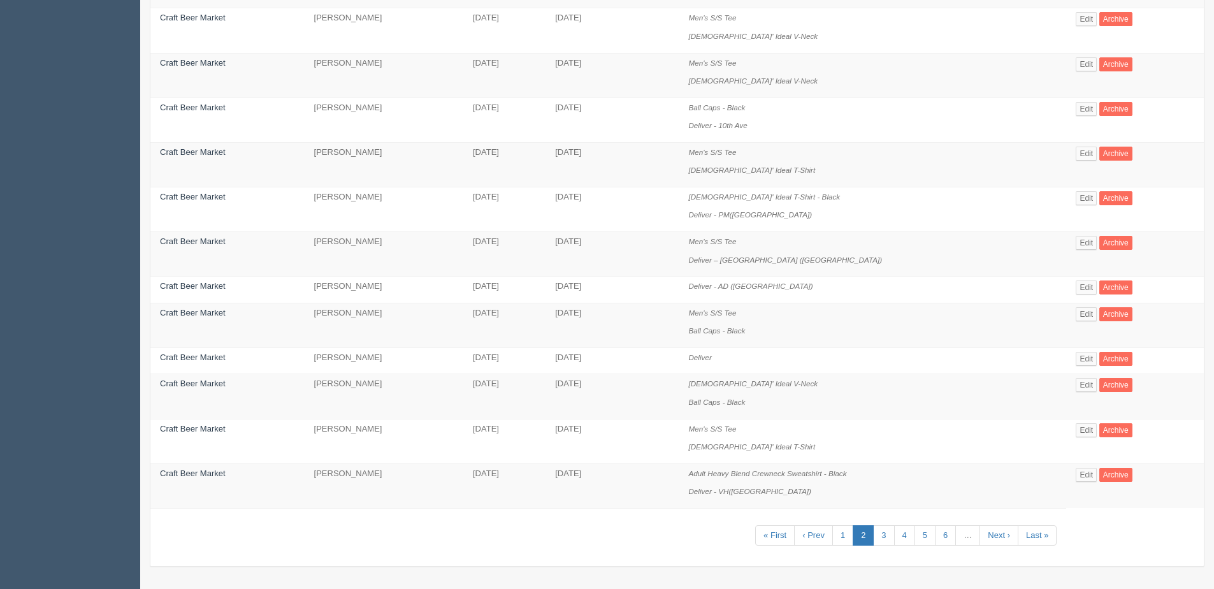
scroll to position [662, 0]
click at [873, 536] on link "3" at bounding box center [883, 535] width 21 height 21
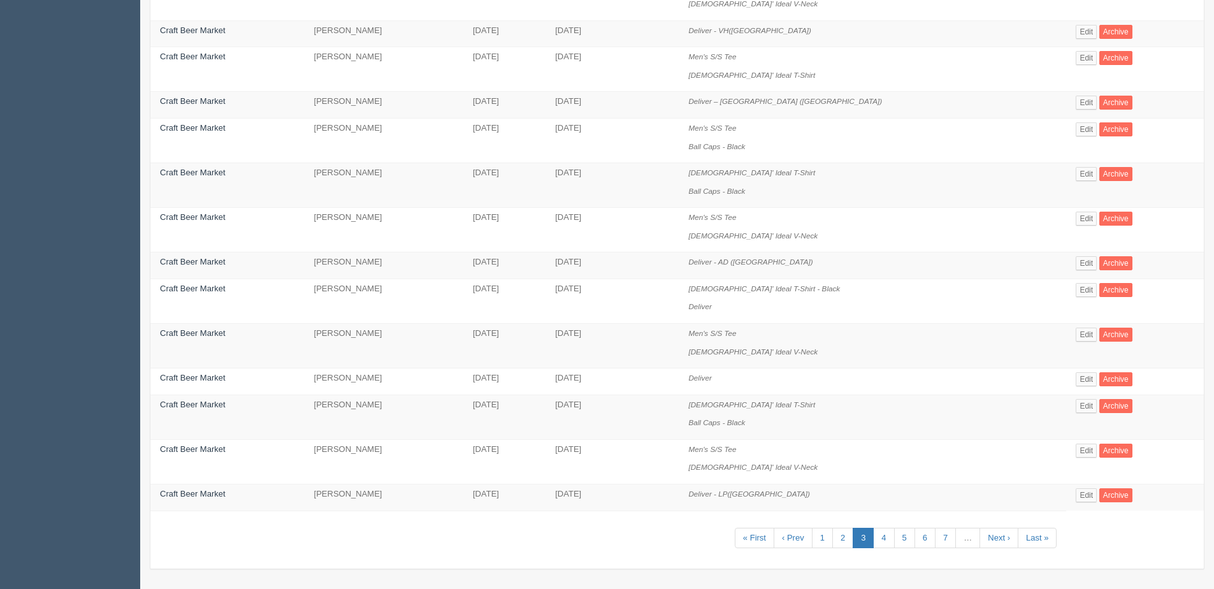
scroll to position [589, 0]
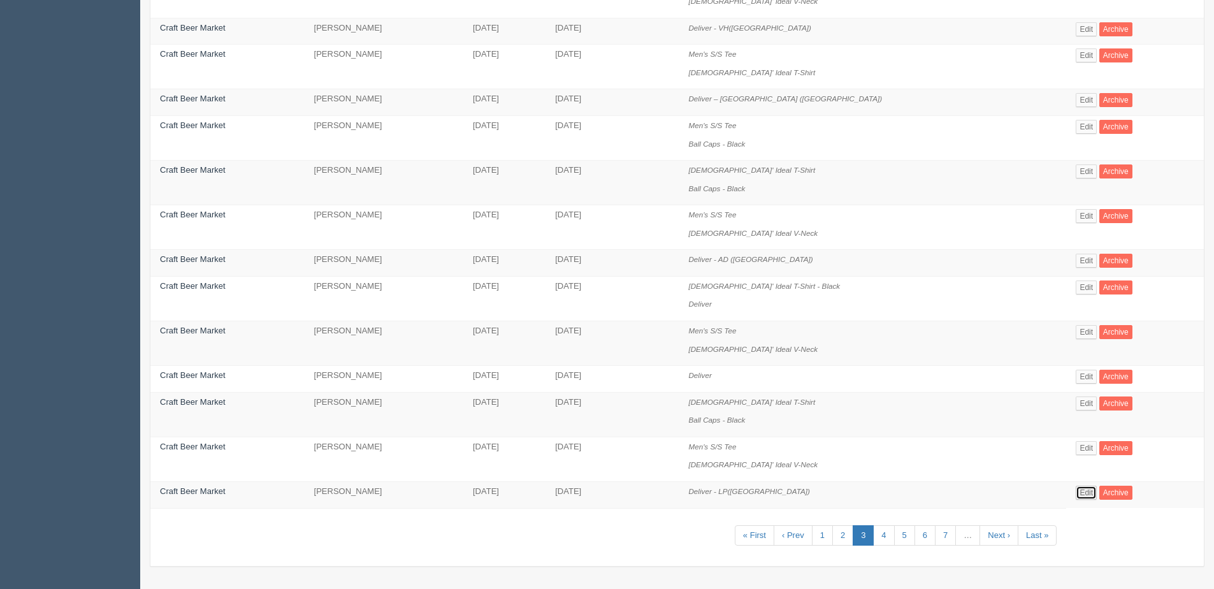
click at [1079, 496] on link "Edit" at bounding box center [1086, 493] width 21 height 14
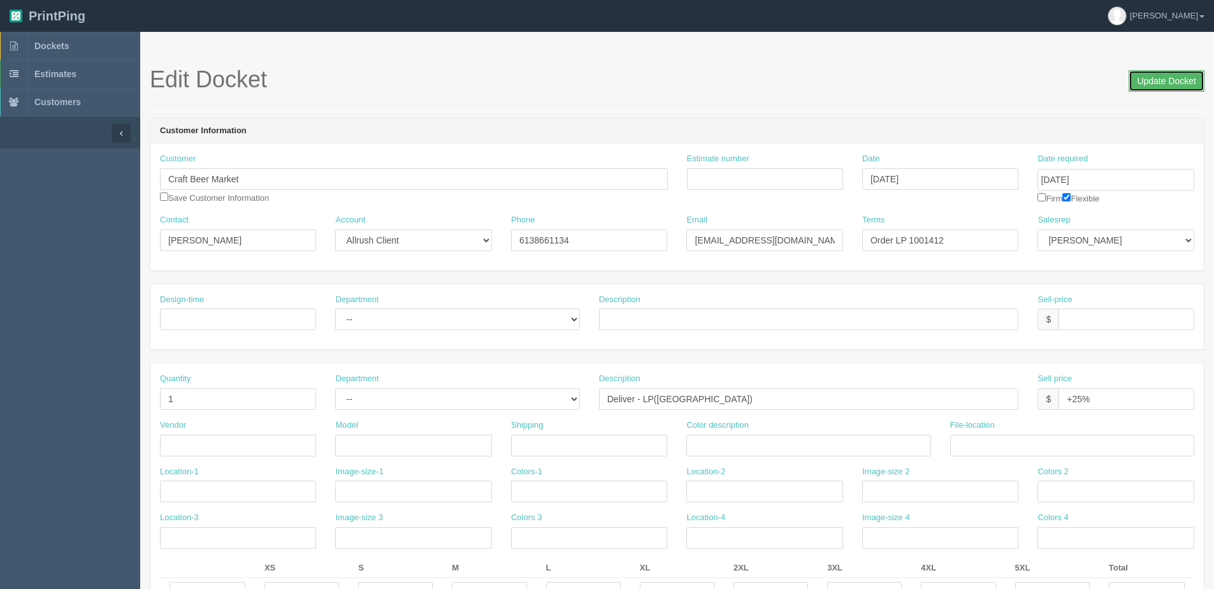
drag, startPoint x: 1145, startPoint y: 74, endPoint x: 804, endPoint y: 79, distance: 341.0
click at [1138, 75] on input "Update Docket" at bounding box center [1167, 81] width 76 height 22
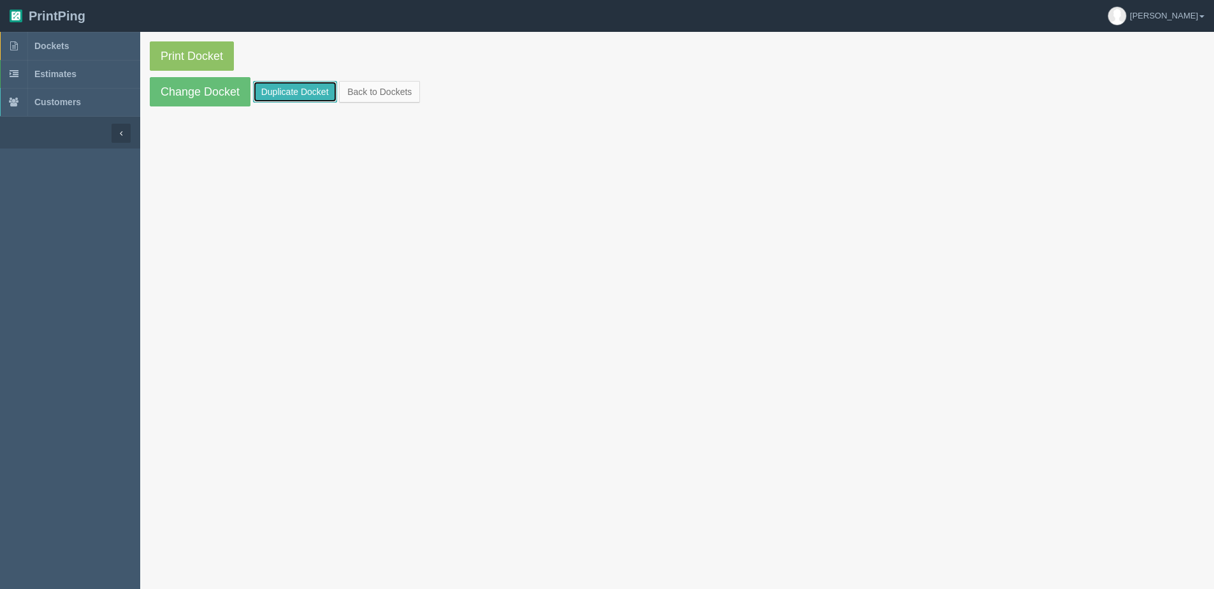
click at [285, 86] on link "Duplicate Docket" at bounding box center [295, 92] width 84 height 22
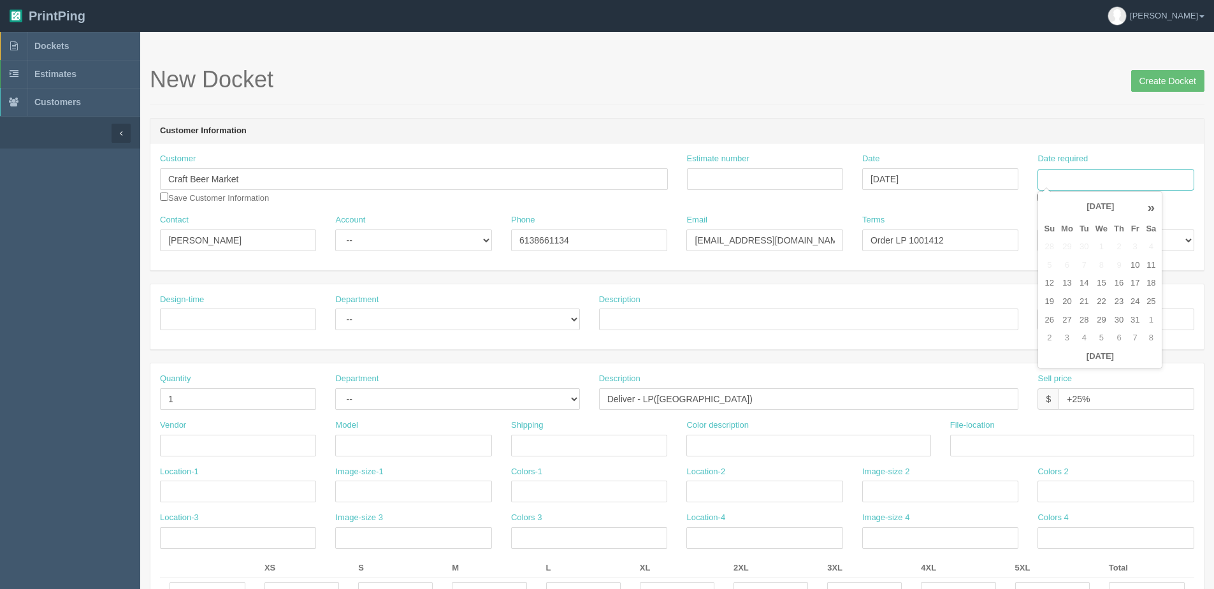
click at [1149, 181] on input "Date required" at bounding box center [1116, 180] width 156 height 22
click at [1140, 284] on td "17" at bounding box center [1134, 283] width 15 height 18
type input "[DATE]"
drag, startPoint x: 926, startPoint y: 239, endPoint x: 1080, endPoint y: 227, distance: 154.7
click at [1057, 230] on div "Contact [PERSON_NAME] Account -- Existing Client Allrush Client Rep Client Phon…" at bounding box center [677, 237] width 1054 height 47
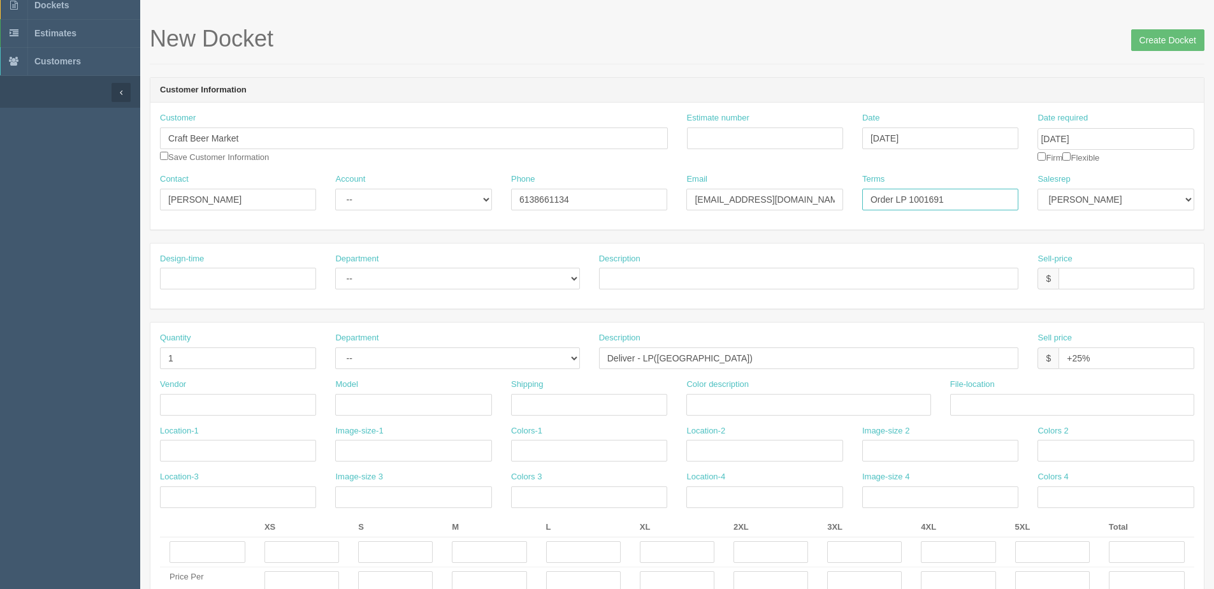
scroll to position [64, 0]
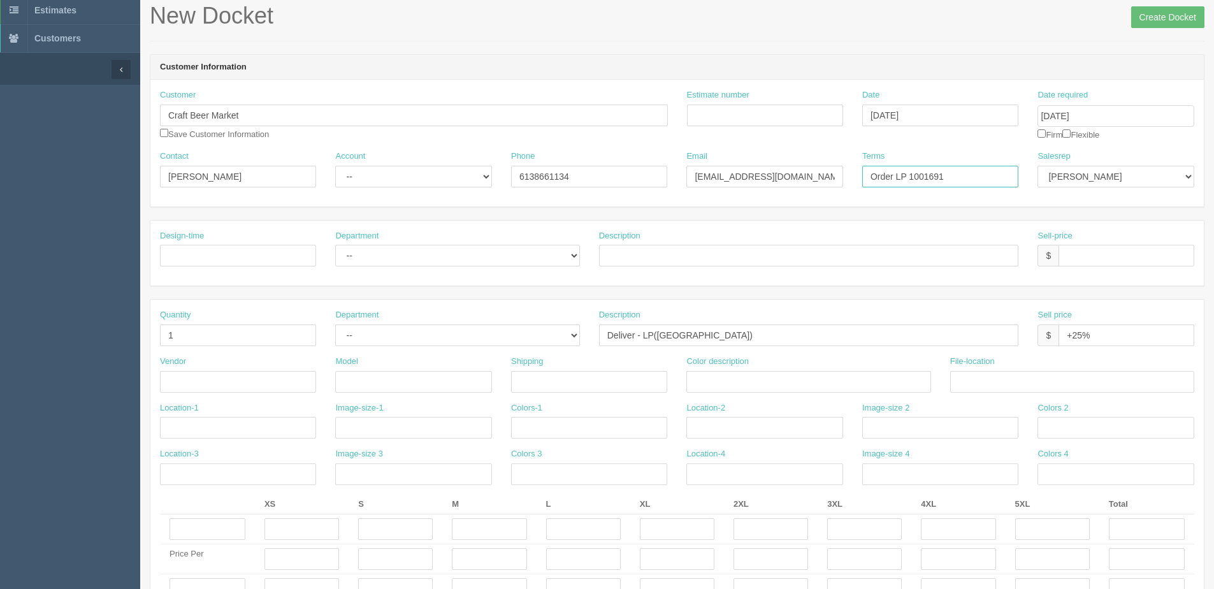
type input "Order LP 1001691"
drag, startPoint x: 1093, startPoint y: 337, endPoint x: 261, endPoint y: 305, distance: 833.0
click at [681, 368] on div "Quantity 1 Department -- Embroidery Silk Screen Heat Press Outsource Design Des…" at bounding box center [677, 478] width 1054 height 356
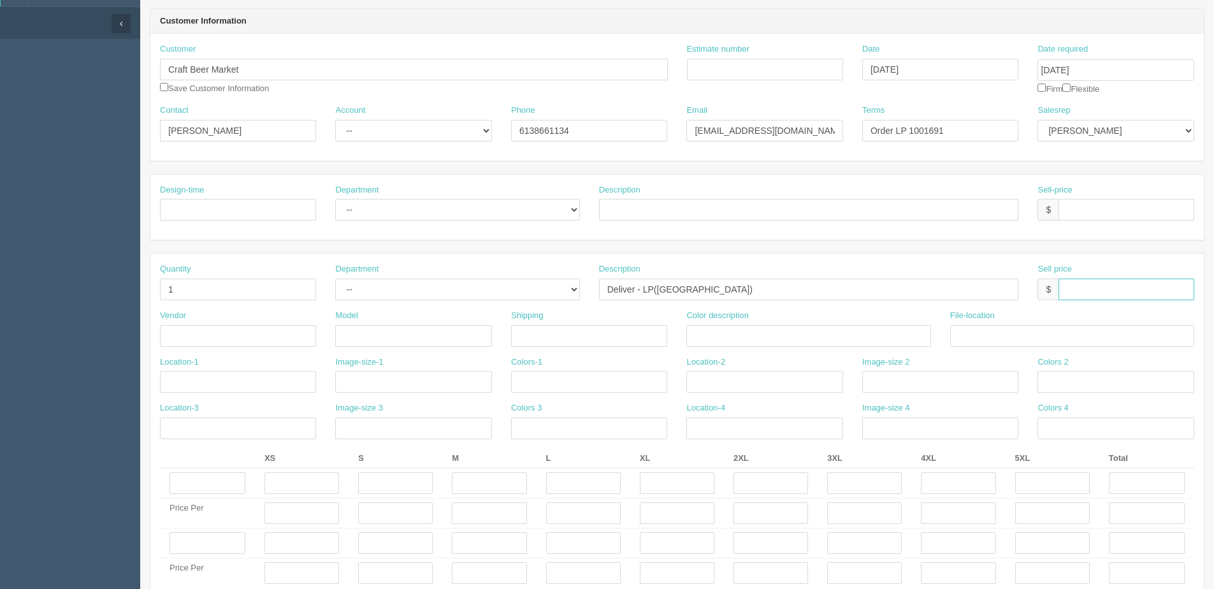
scroll to position [0, 0]
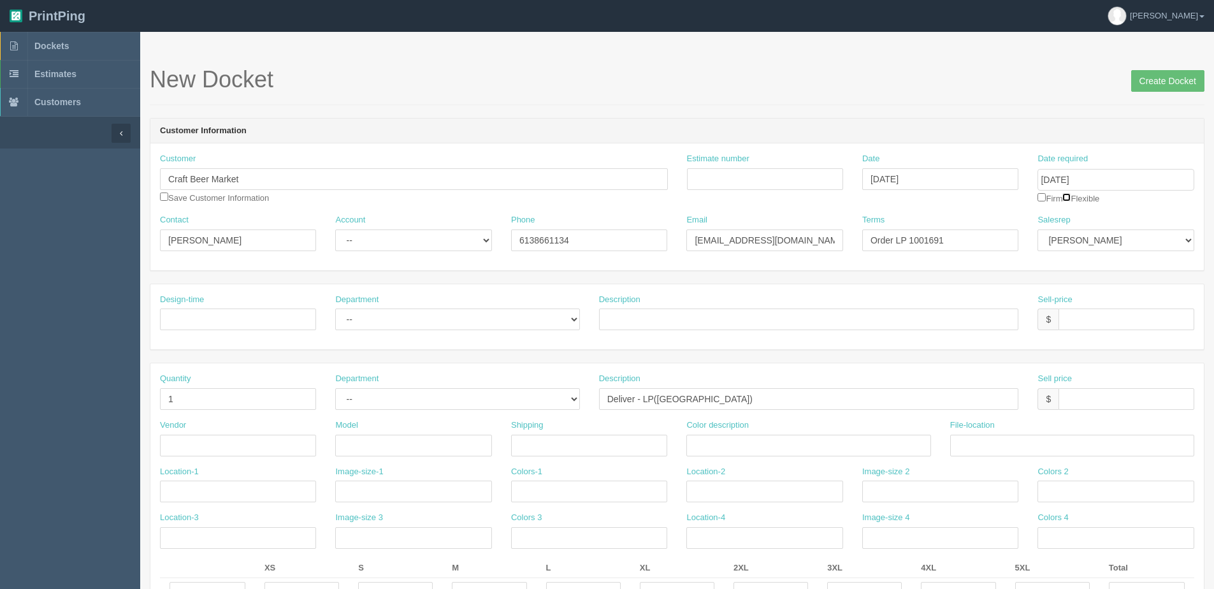
click at [1071, 197] on input "checkbox" at bounding box center [1066, 197] width 8 height 8
checkbox input "true"
click at [1149, 82] on input "Create Docket" at bounding box center [1167, 81] width 73 height 22
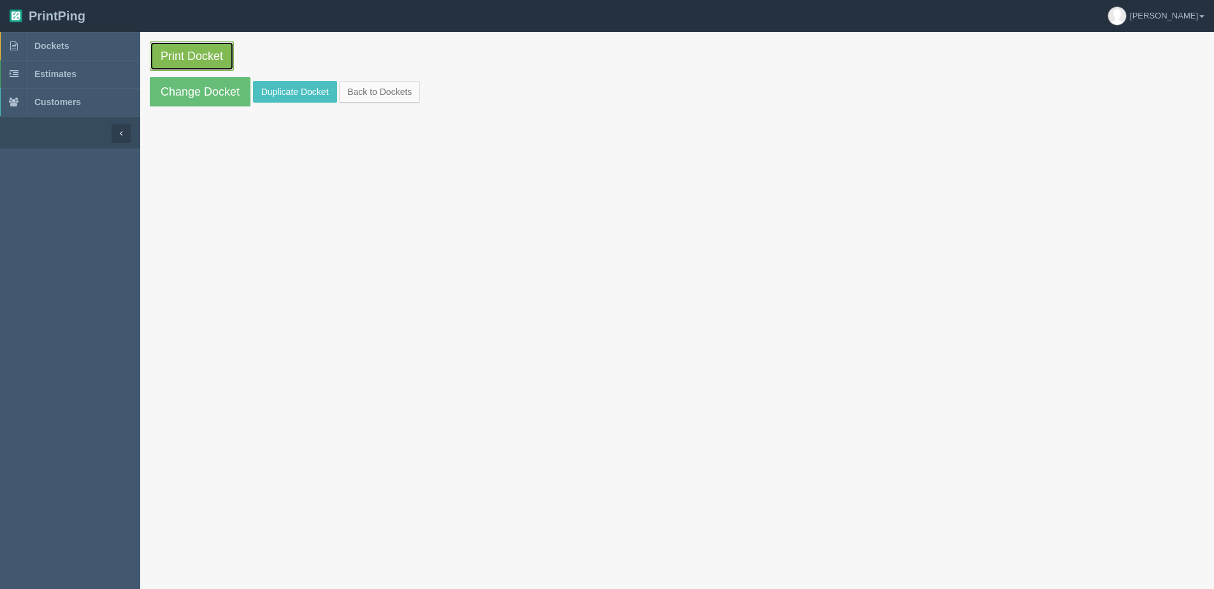
click at [171, 57] on link "Print Docket" at bounding box center [192, 55] width 84 height 29
click at [173, 101] on link "Change Docket" at bounding box center [200, 91] width 101 height 29
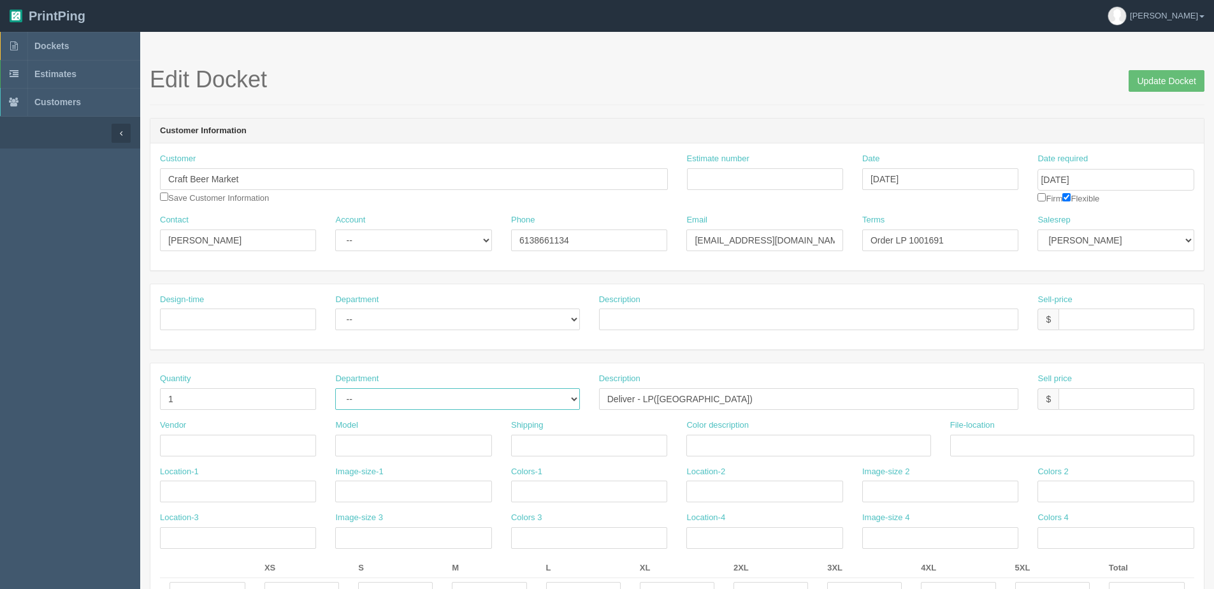
click at [443, 405] on select "-- Embroidery Silk Screen Heat Press Outsource Design" at bounding box center [457, 399] width 244 height 22
click at [1147, 87] on input "Update Docket" at bounding box center [1167, 81] width 76 height 22
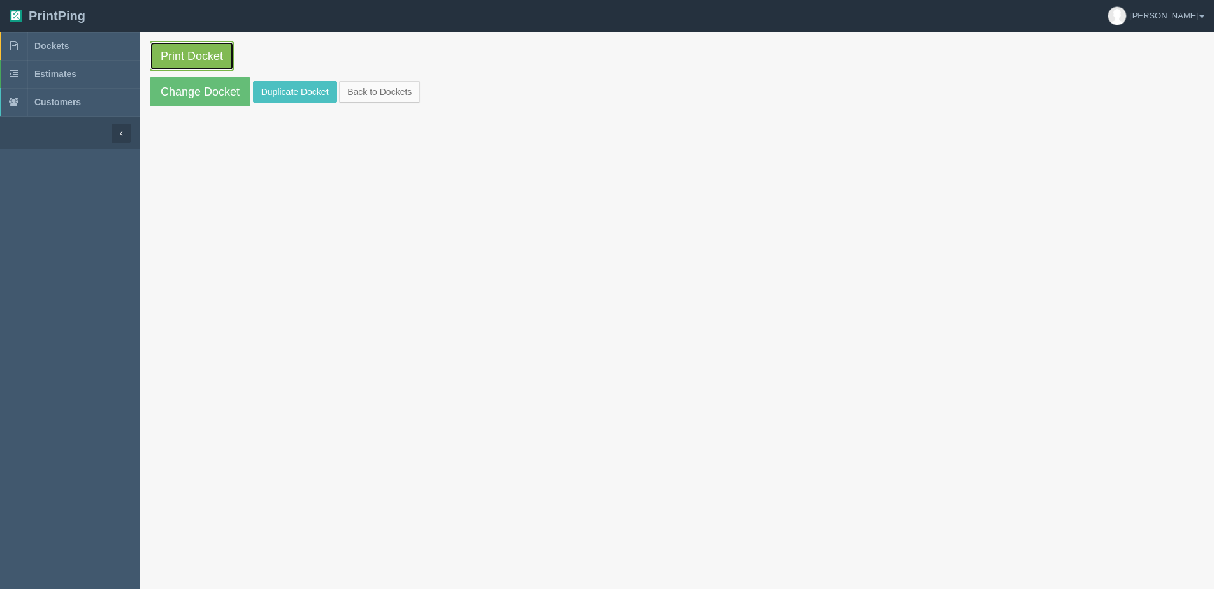
click at [152, 61] on link "Print Docket" at bounding box center [192, 55] width 84 height 29
click at [403, 91] on link "Back to Dockets" at bounding box center [379, 92] width 81 height 22
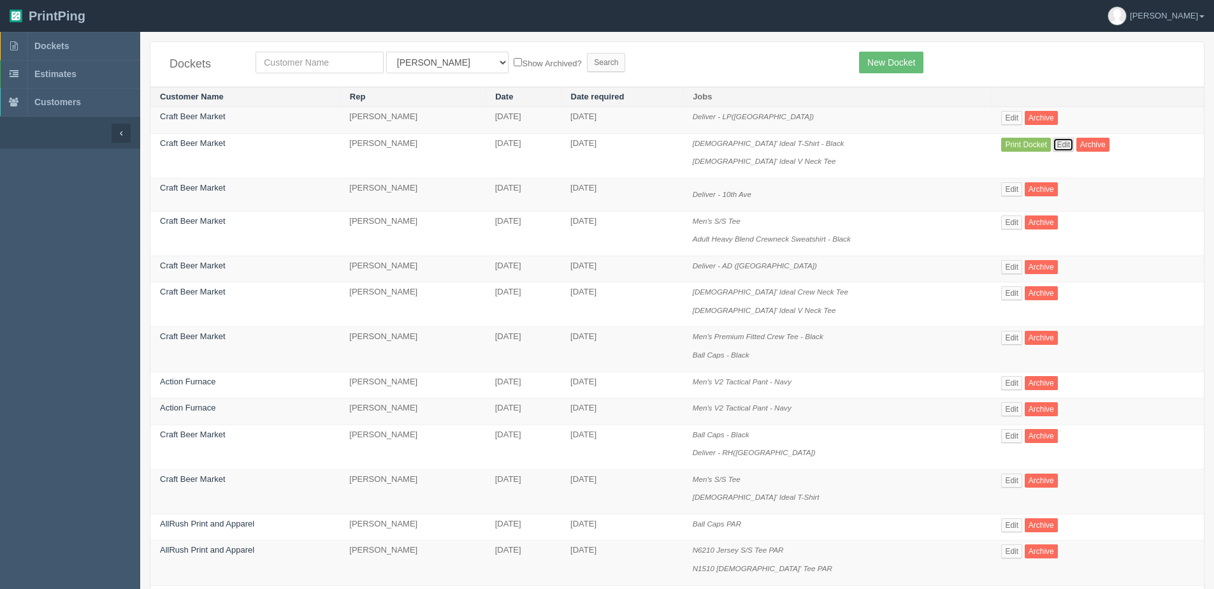
click at [1069, 145] on link "Edit" at bounding box center [1063, 145] width 21 height 14
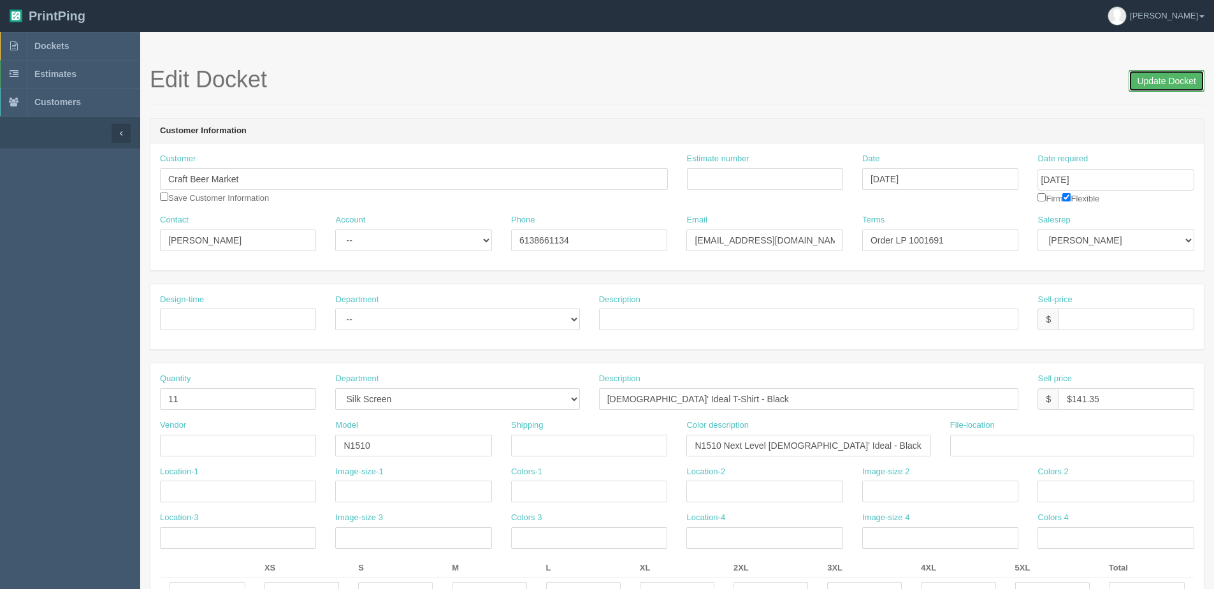
click at [1143, 80] on input "Update Docket" at bounding box center [1167, 81] width 76 height 22
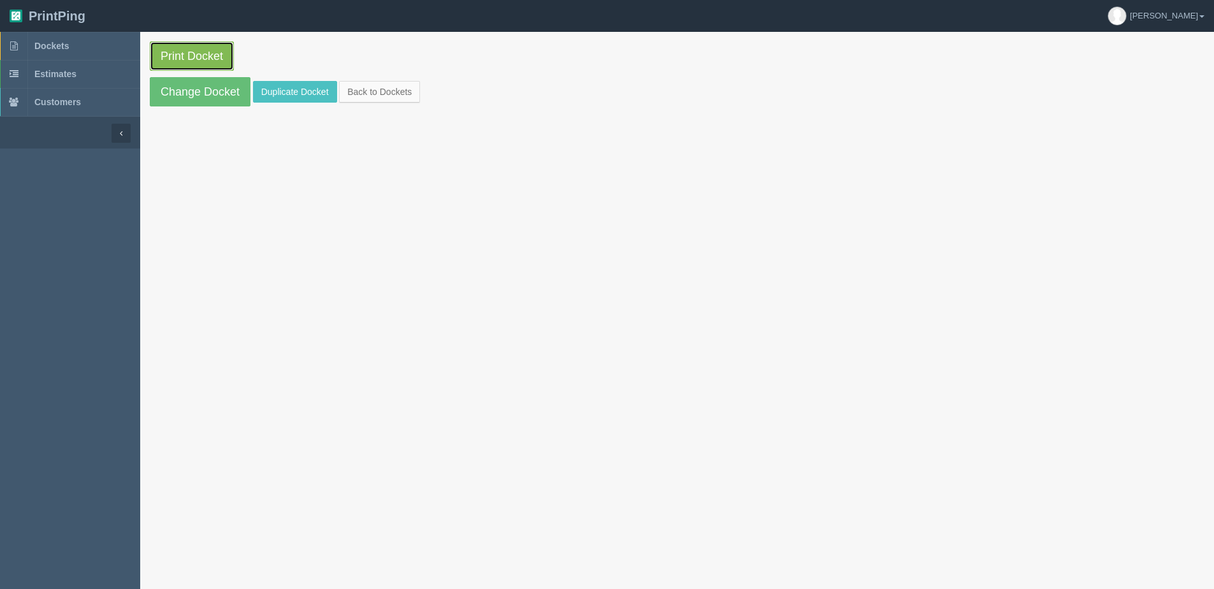
click at [185, 51] on link "Print Docket" at bounding box center [192, 55] width 84 height 29
click at [381, 80] on section "Print Docket Change Docket Duplicate Docket Back to Dockets" at bounding box center [677, 74] width 1074 height 84
click at [386, 85] on link "Back to Dockets" at bounding box center [379, 92] width 81 height 22
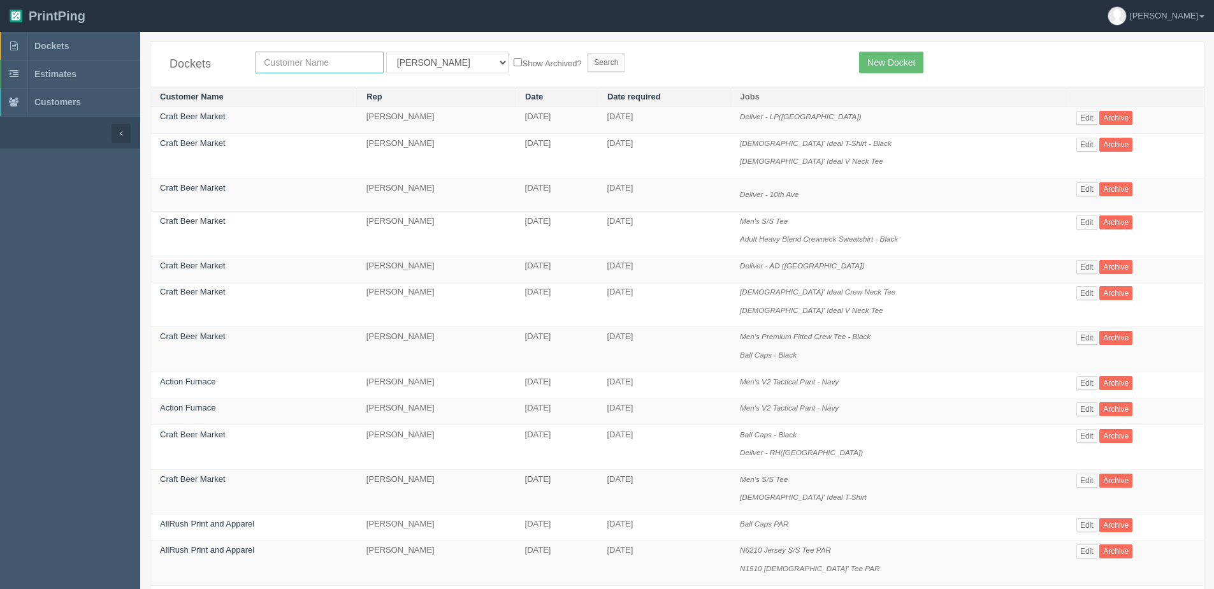
click at [303, 58] on input "text" at bounding box center [320, 63] width 128 height 22
type input "craft beer"
click at [587, 53] on input "Search" at bounding box center [606, 62] width 38 height 19
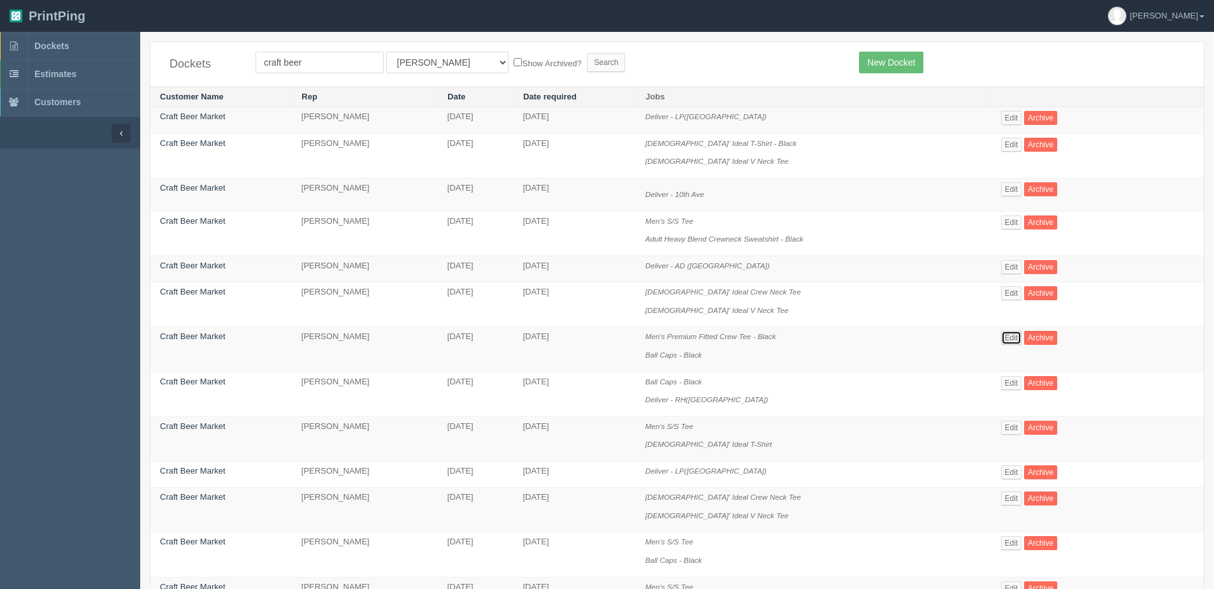
click at [1001, 335] on link "Edit" at bounding box center [1011, 338] width 21 height 14
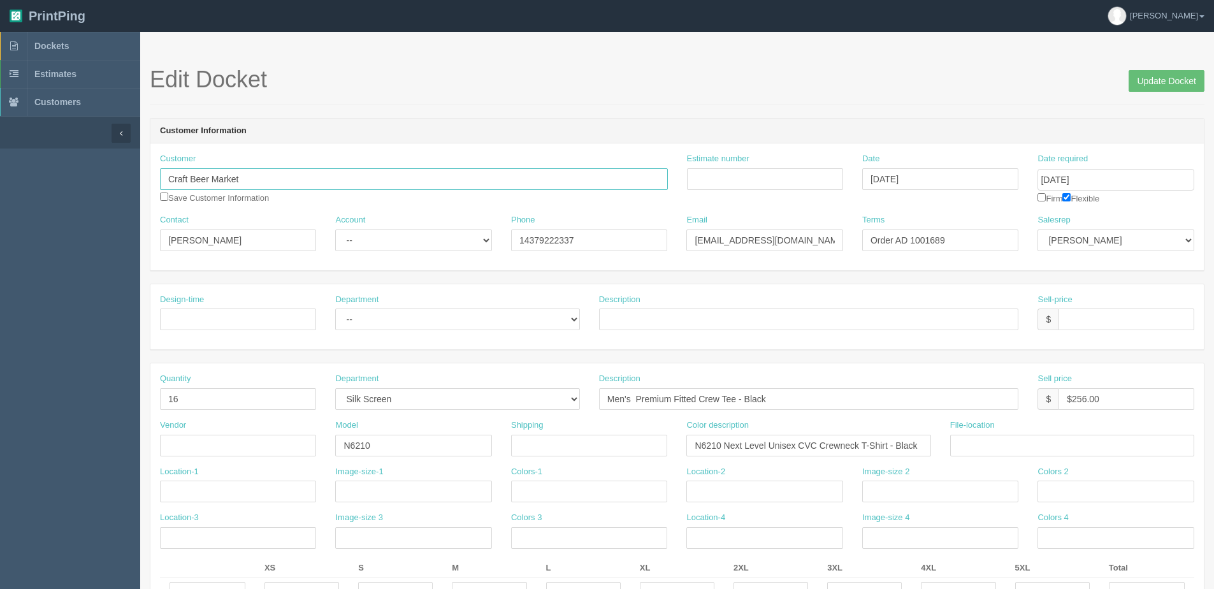
click at [257, 188] on input "Craft Beer Market" at bounding box center [414, 179] width 508 height 22
click at [235, 208] on link "Craft Beer Market" at bounding box center [211, 204] width 101 height 18
click at [1182, 72] on input "Update Docket" at bounding box center [1167, 81] width 76 height 22
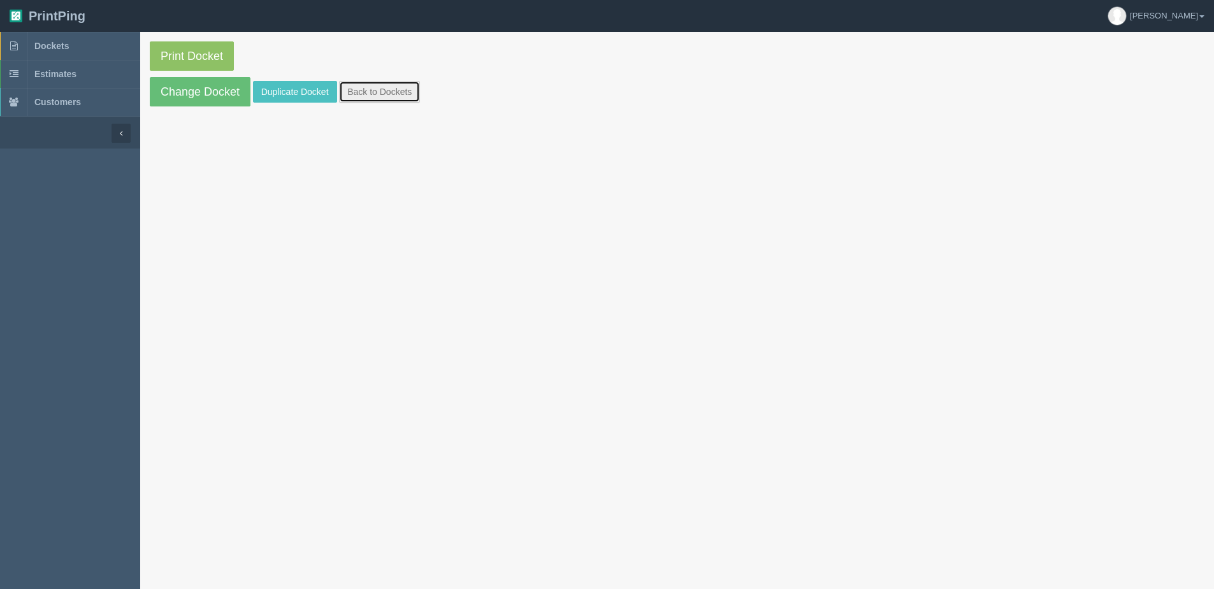
click at [356, 90] on link "Back to Dockets" at bounding box center [379, 92] width 81 height 22
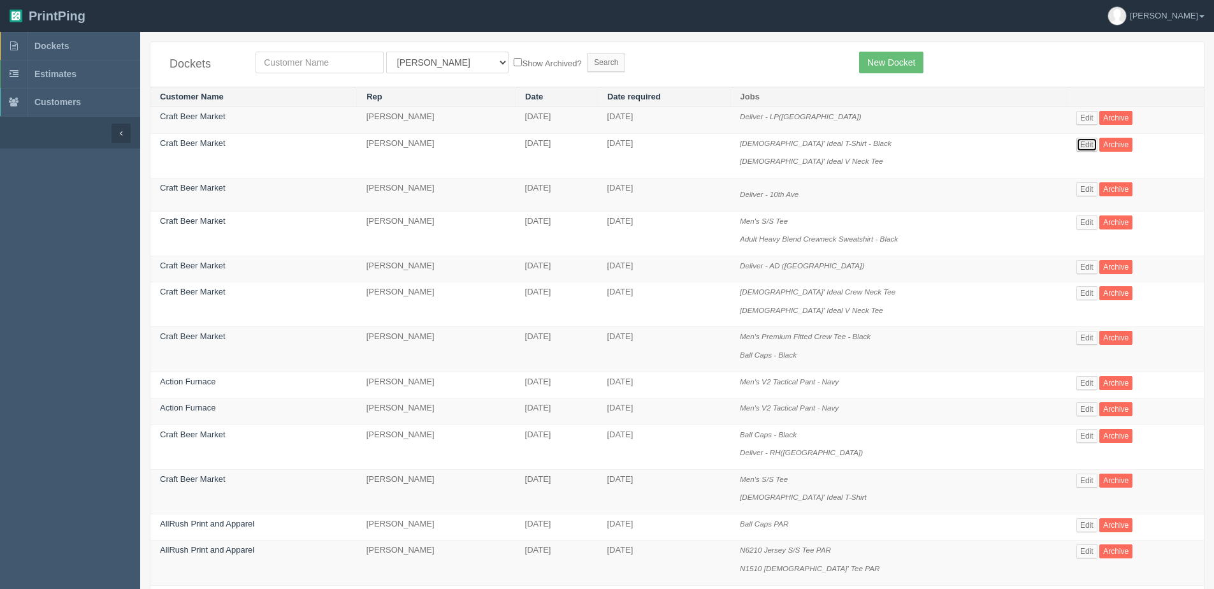
click at [1090, 147] on link "Edit" at bounding box center [1086, 145] width 21 height 14
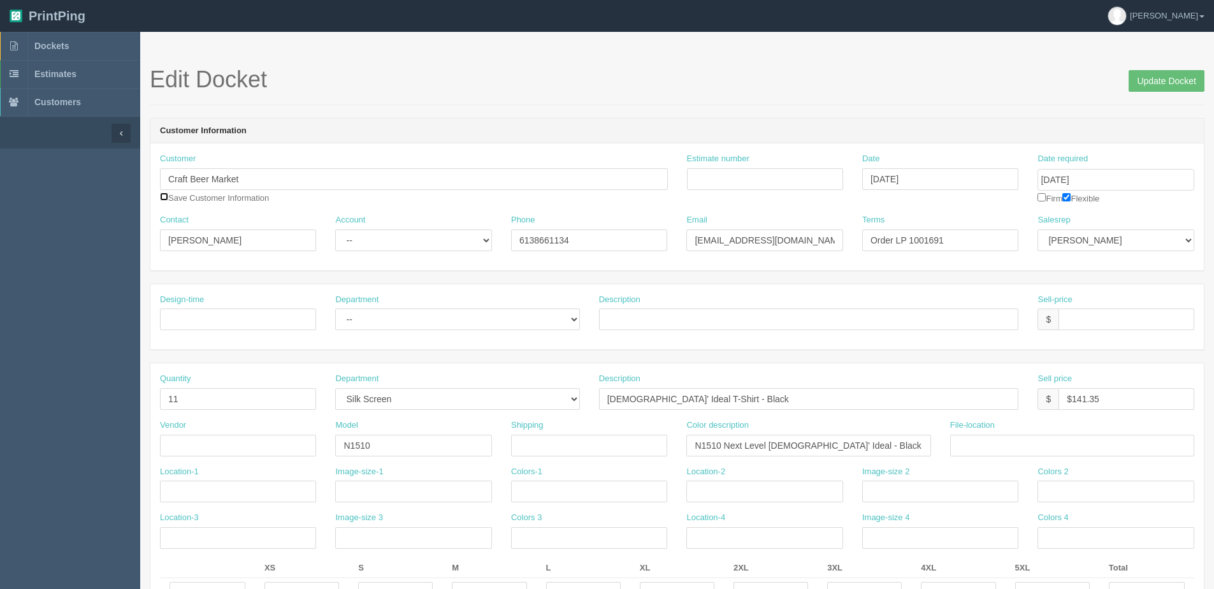
click at [160, 196] on input "checkbox" at bounding box center [164, 196] width 8 height 8
checkbox input "true"
click at [428, 249] on select "-- Existing Client Allrush Client Rep Client" at bounding box center [413, 240] width 156 height 22
select select "Allrush Client"
click at [335, 229] on select "-- Existing Client Allrush Client Rep Client" at bounding box center [413, 240] width 156 height 22
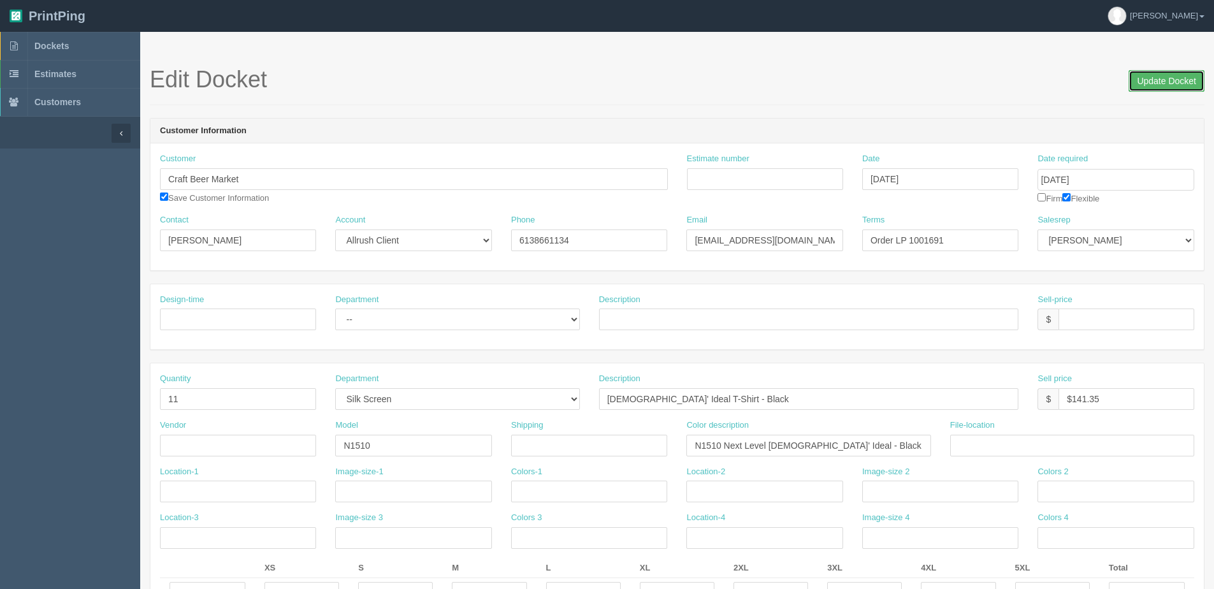
click at [1153, 76] on input "Update Docket" at bounding box center [1167, 81] width 76 height 22
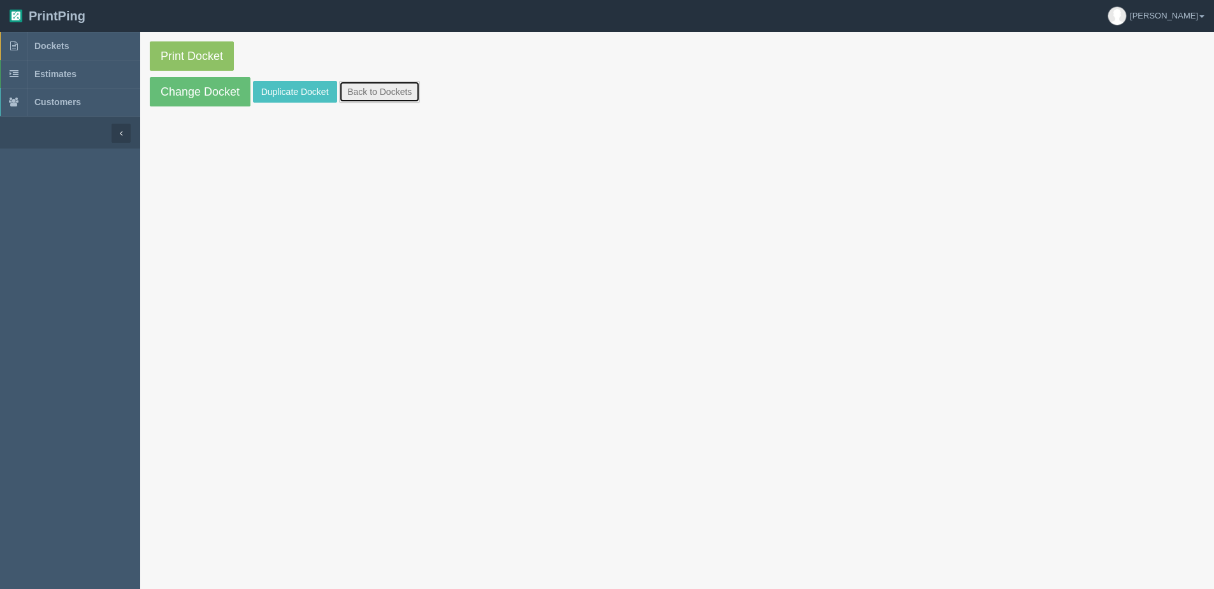
click at [395, 90] on link "Back to Dockets" at bounding box center [379, 92] width 81 height 22
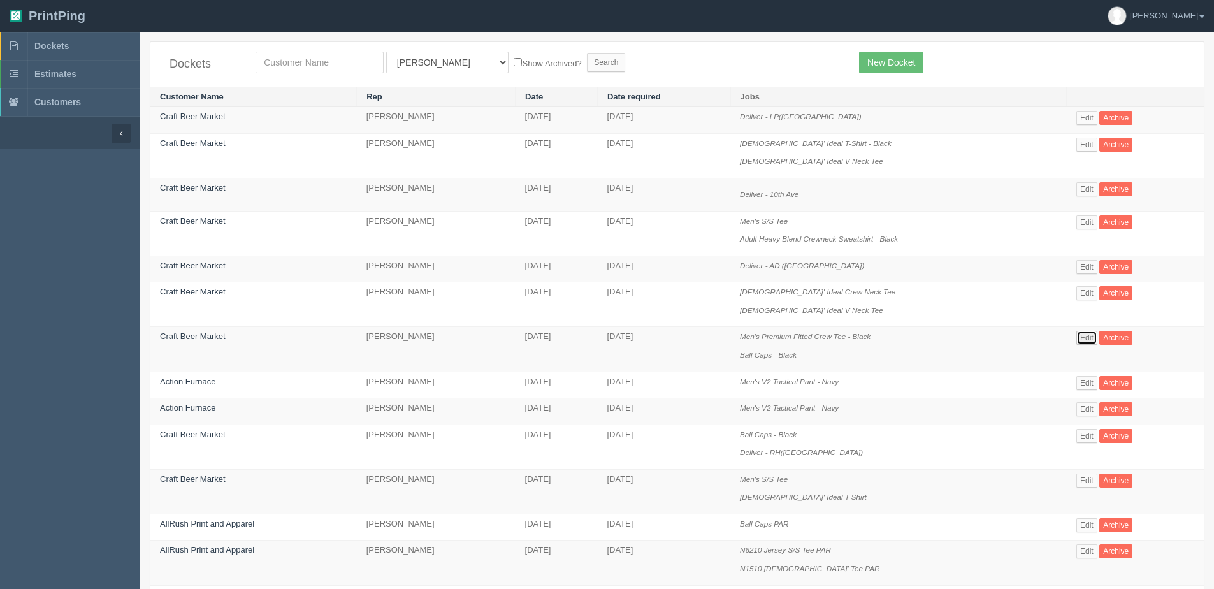
click at [1087, 335] on link "Edit" at bounding box center [1086, 338] width 21 height 14
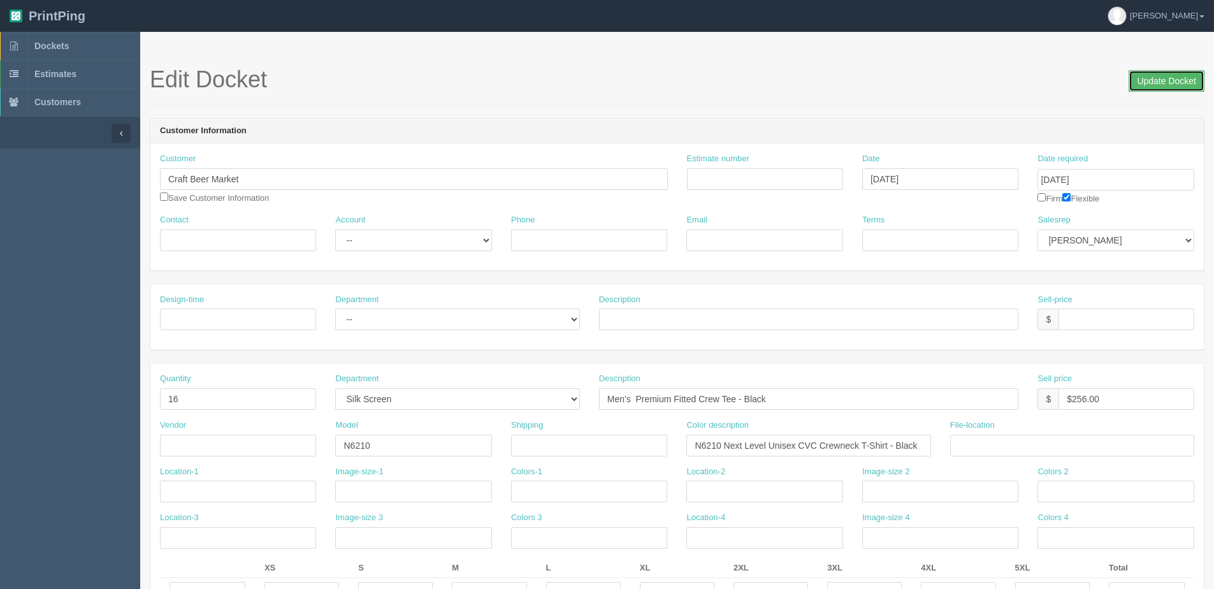
click at [1162, 91] on input "Update Docket" at bounding box center [1167, 81] width 76 height 22
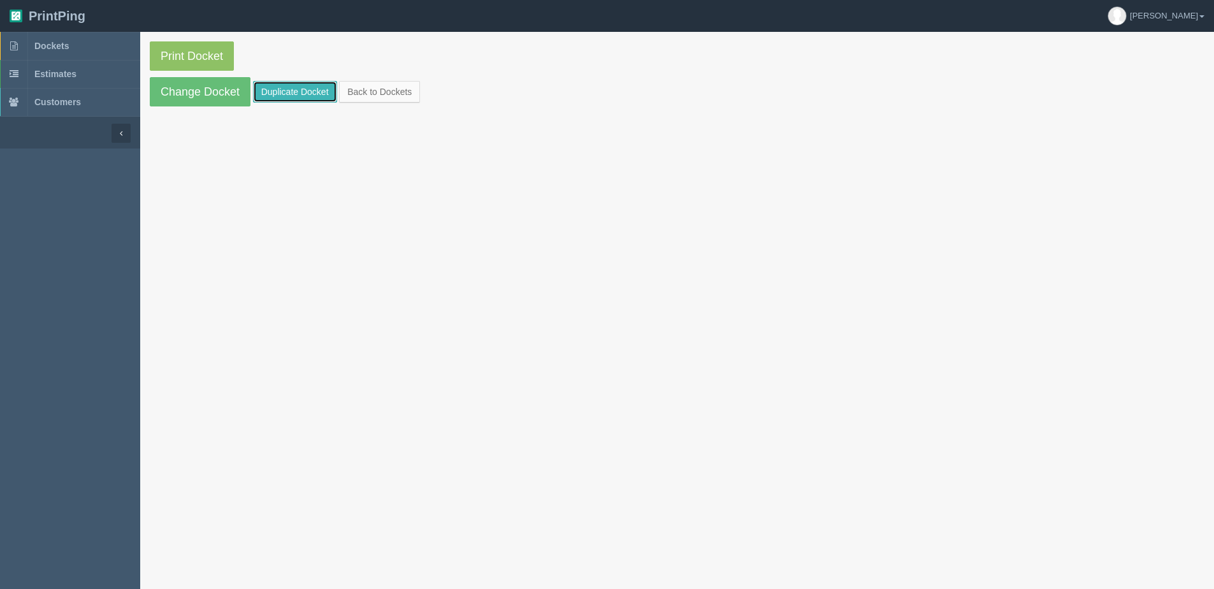
click at [293, 87] on link "Duplicate Docket" at bounding box center [295, 92] width 84 height 22
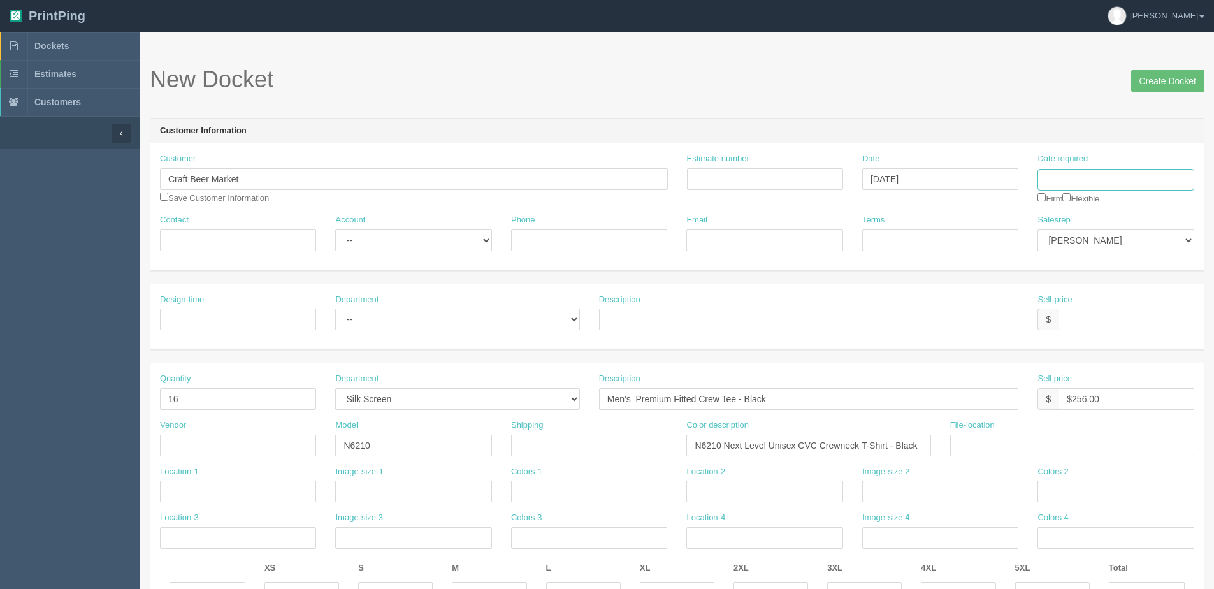
click at [1104, 178] on input "Date required" at bounding box center [1116, 180] width 156 height 22
click at [1136, 284] on td "17" at bounding box center [1134, 283] width 15 height 18
type input "October 17, 2025"
click at [293, 172] on input "Craft Beer Market" at bounding box center [414, 179] width 508 height 22
type input "4034528856"
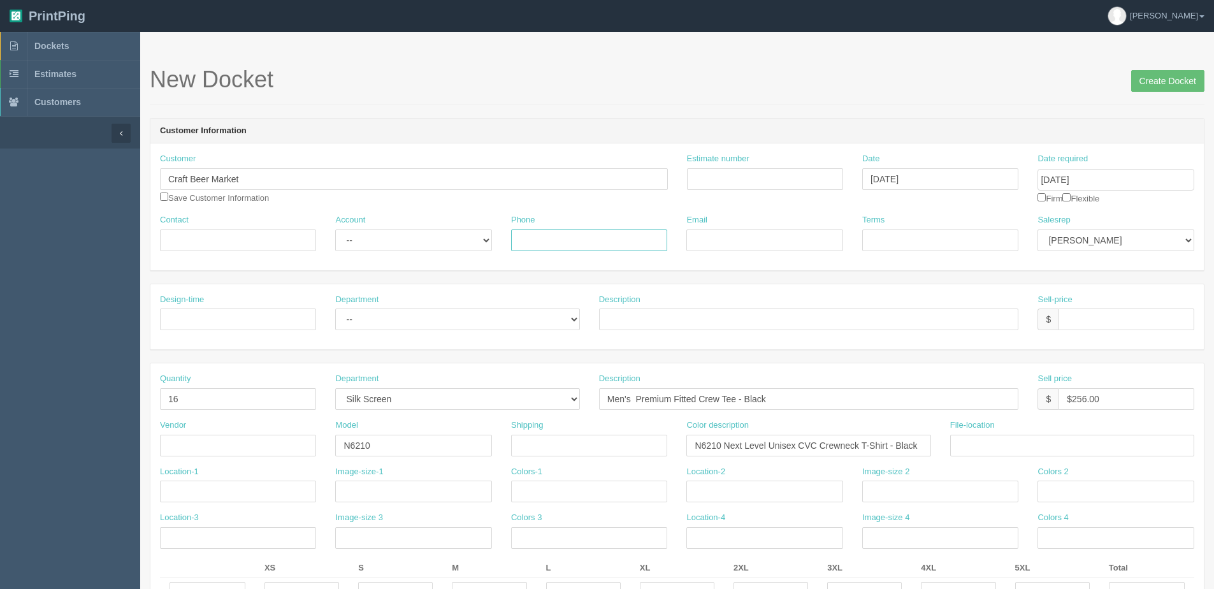
type input "AlisonR@craftbeermarket.ca"
click at [221, 208] on strong "Craft Beer Market" at bounding box center [204, 204] width 69 height 10
type input "Jordan Kruz"
type input "6138661134"
type input "Jordan.kruz@craftbeermarket.ca"
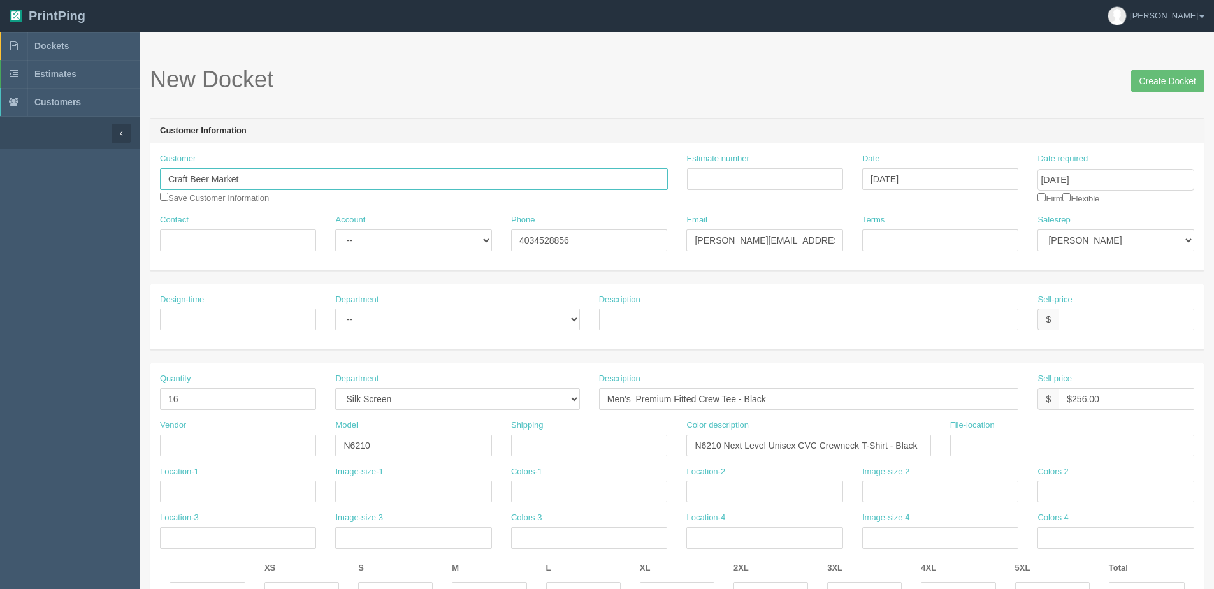
type input "Order LP 1001691"
click at [368, 244] on select "-- Existing Client Allrush Client Rep Client" at bounding box center [413, 240] width 156 height 22
select select "Allrush Client"
click at [335, 229] on select "-- Existing Client Allrush Client Rep Client" at bounding box center [413, 240] width 156 height 22
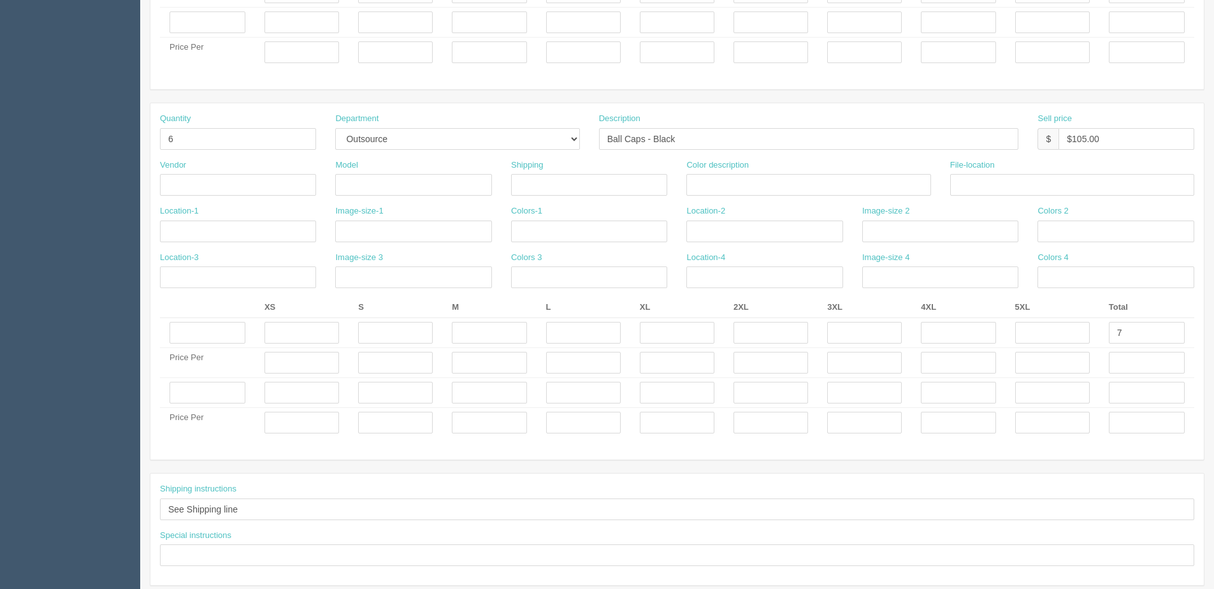
scroll to position [553, 0]
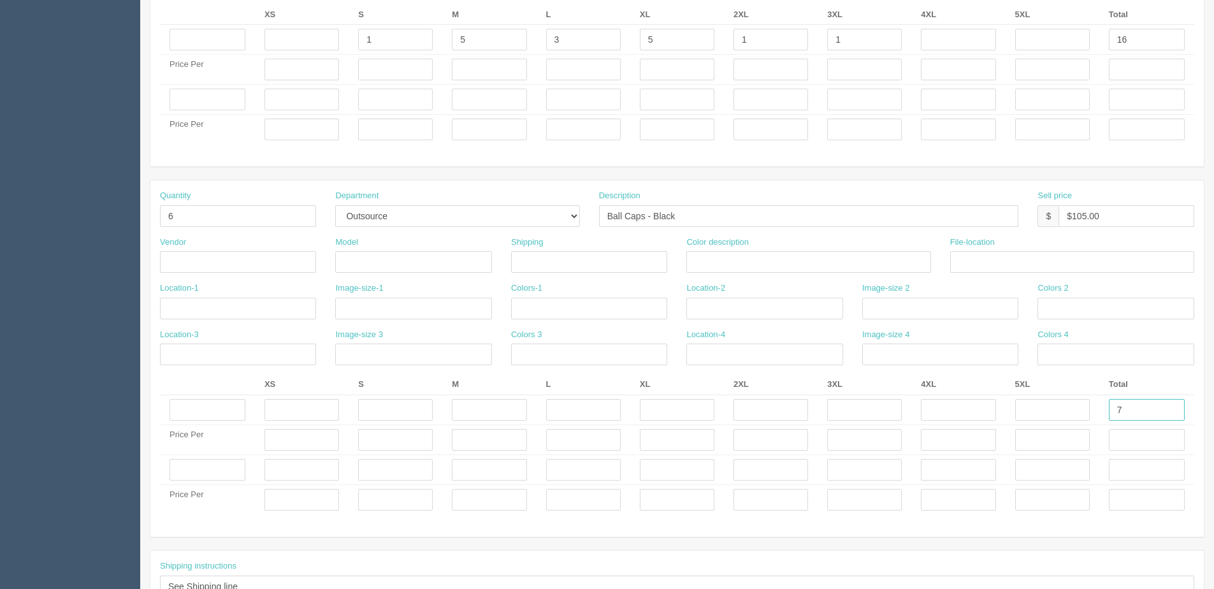
drag, startPoint x: 1146, startPoint y: 411, endPoint x: 909, endPoint y: 435, distance: 238.3
click at [1007, 420] on tr "7" at bounding box center [677, 410] width 1034 height 30
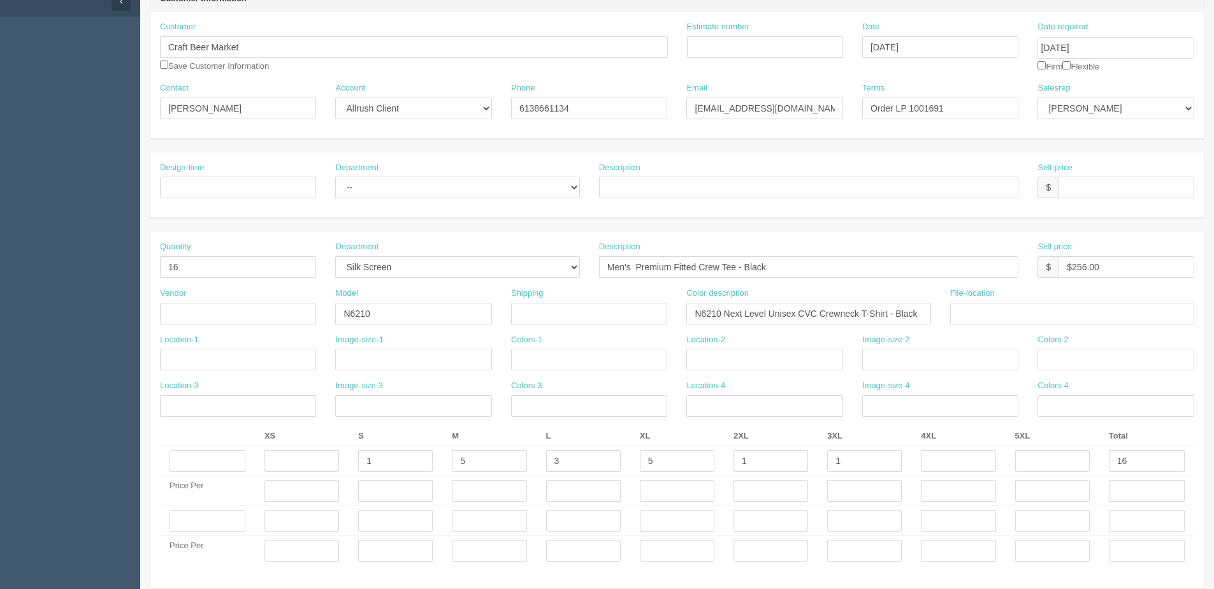
scroll to position [0, 0]
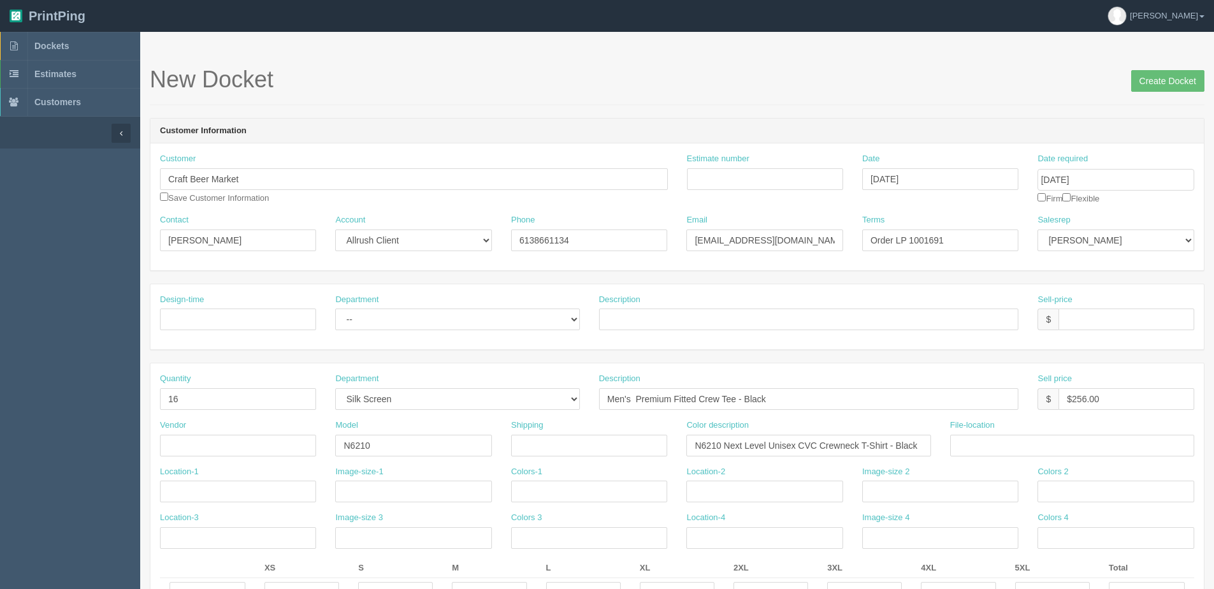
type input "6"
click at [1071, 195] on input "checkbox" at bounding box center [1066, 197] width 8 height 8
checkbox input "true"
click at [1163, 85] on input "Create Docket" at bounding box center [1167, 81] width 73 height 22
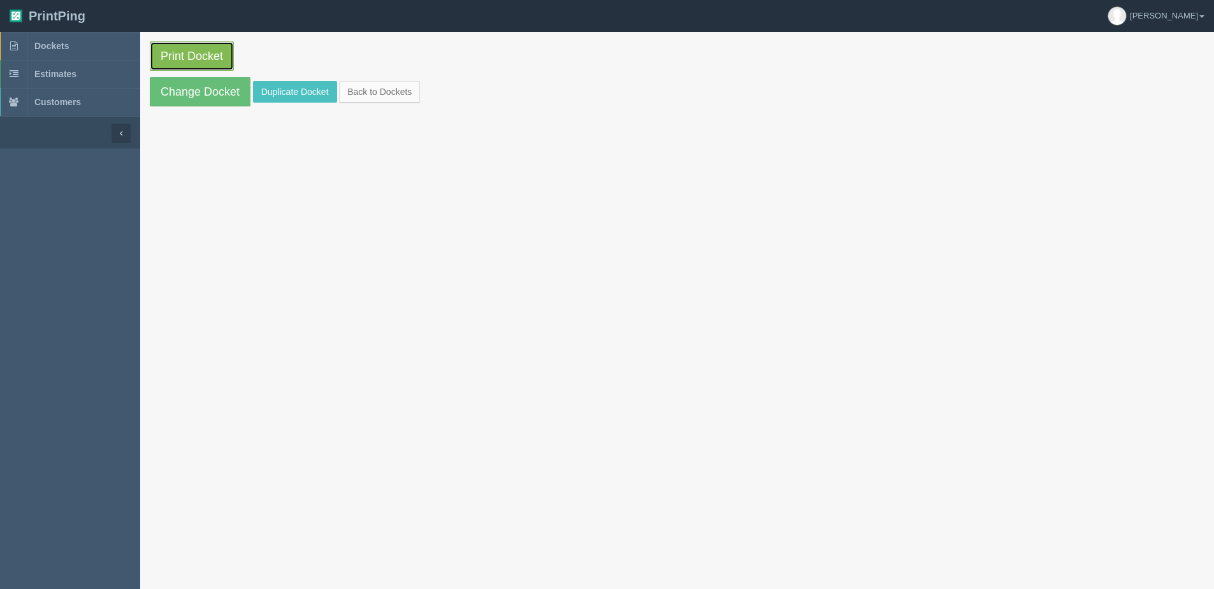
click at [196, 43] on link "Print Docket" at bounding box center [192, 55] width 84 height 29
drag, startPoint x: 359, startPoint y: 97, endPoint x: 336, endPoint y: 95, distance: 23.7
click at [359, 97] on link "Back to Dockets" at bounding box center [379, 92] width 81 height 22
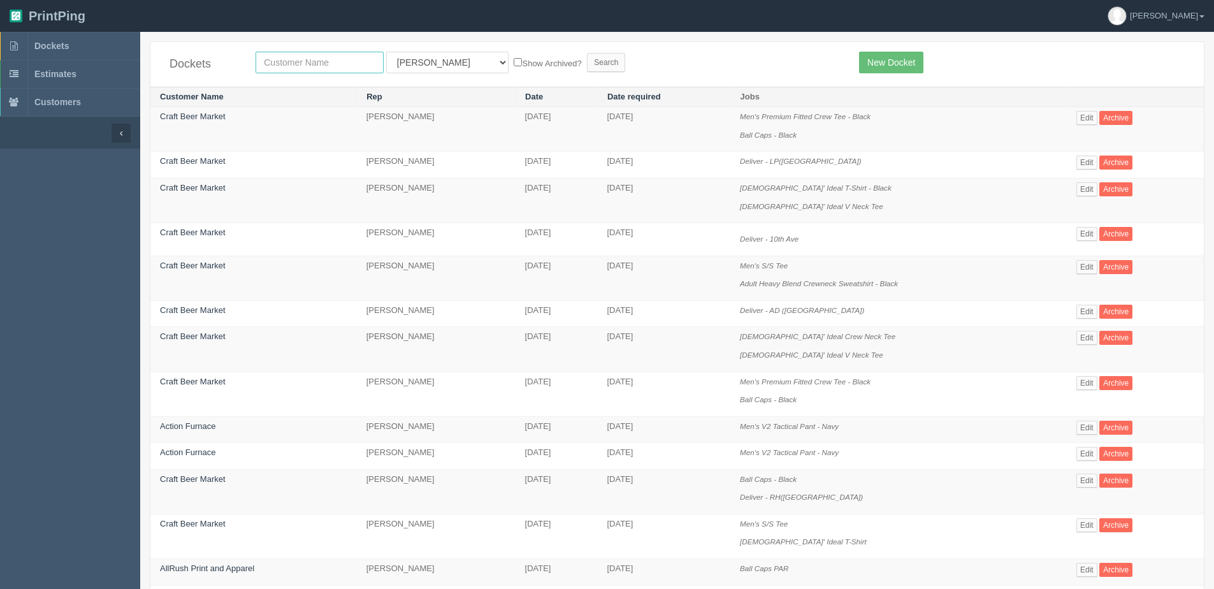
click at [289, 65] on input "text" at bounding box center [320, 63] width 128 height 22
type input "country [PERSON_NAME]"
click at [403, 71] on select "All Users [PERSON_NAME] [PERSON_NAME] [PERSON_NAME] Designer4 France [PERSON_NA…" at bounding box center [447, 63] width 122 height 22
click at [1209, 13] on link "[PERSON_NAME]" at bounding box center [1156, 16] width 116 height 32
click at [1201, 13] on link "[PERSON_NAME]" at bounding box center [1156, 16] width 116 height 32
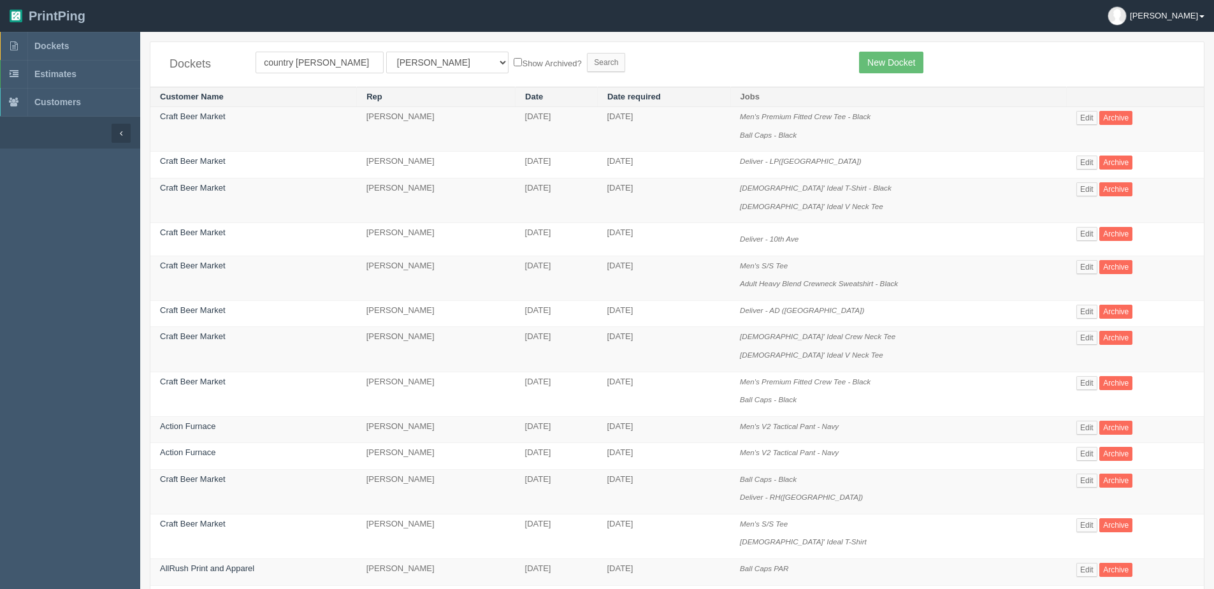
click at [1203, 14] on link "[PERSON_NAME]" at bounding box center [1156, 16] width 116 height 32
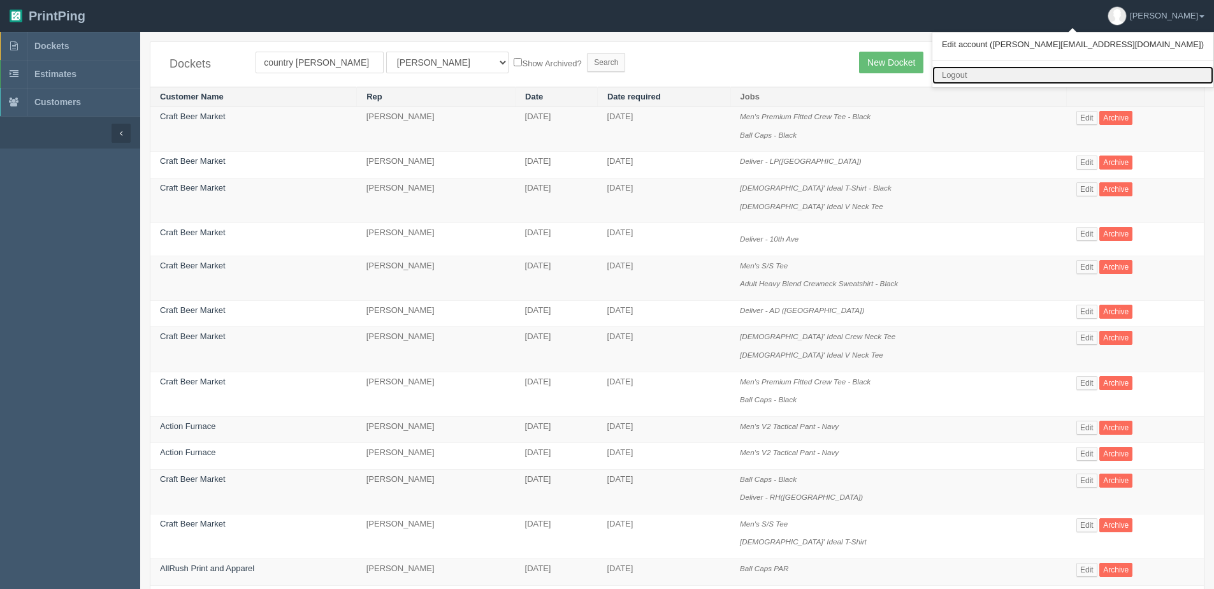
click at [1107, 74] on link "Logout" at bounding box center [1072, 75] width 281 height 18
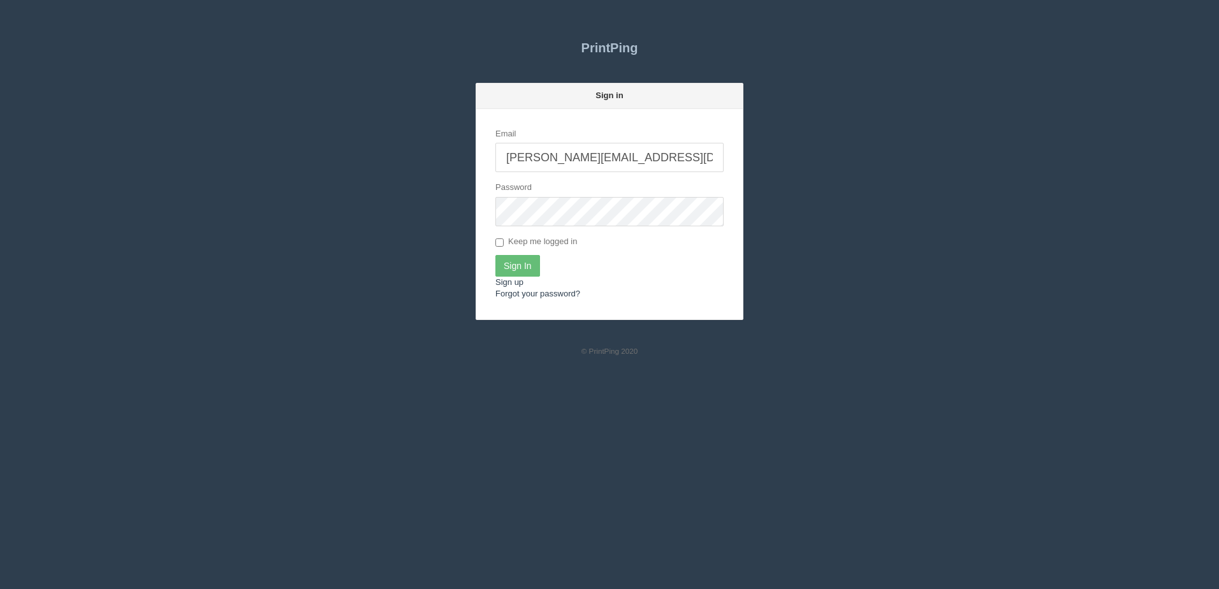
click at [581, 164] on input "[PERSON_NAME][EMAIL_ADDRESS][DOMAIN_NAME]" at bounding box center [609, 157] width 228 height 29
type input "[PERSON_NAME][EMAIL_ADDRESS][DOMAIN_NAME]"
click at [528, 274] on input "Sign In" at bounding box center [517, 266] width 45 height 22
